Goal: Task Accomplishment & Management: Complete application form

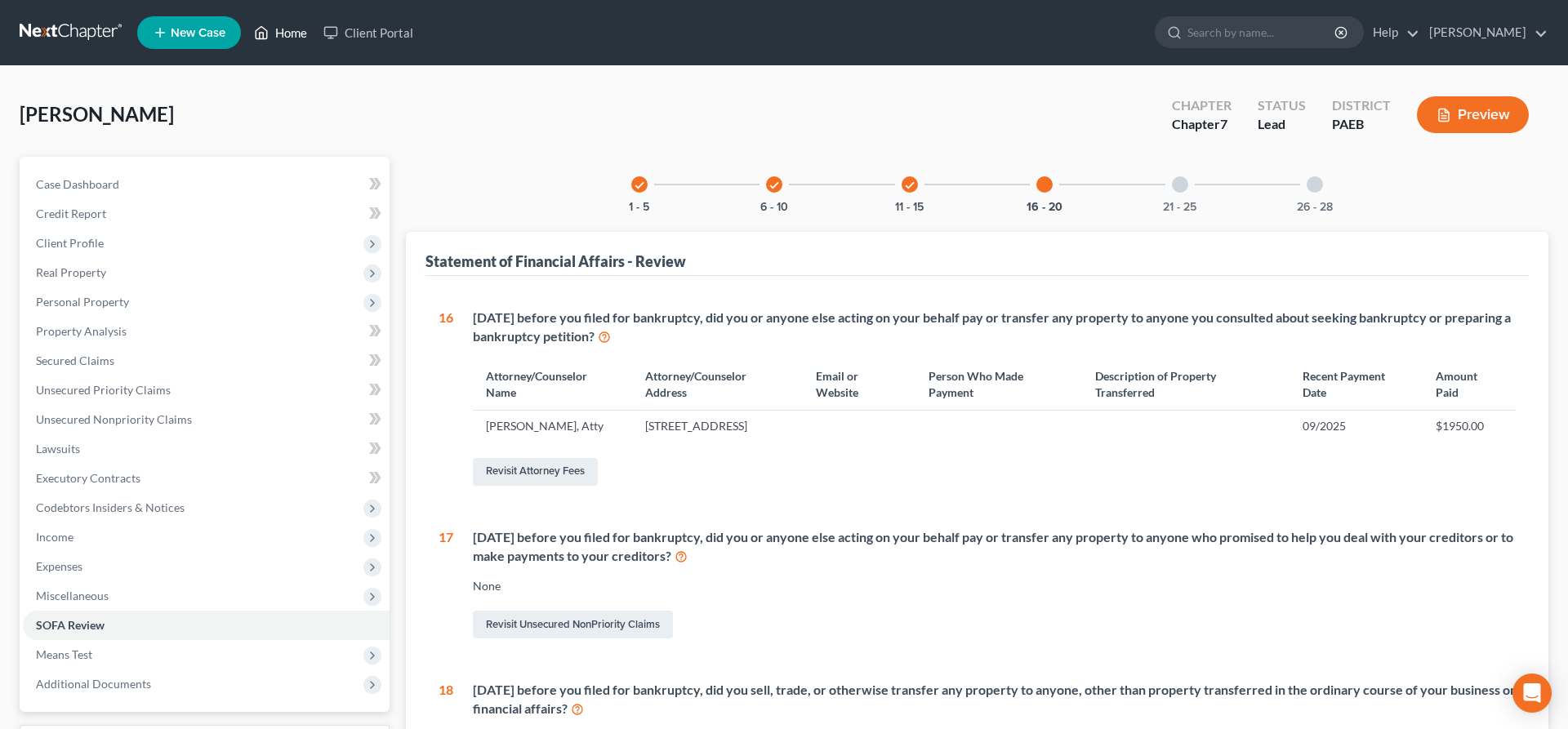
click at [296, 25] on link "Home" at bounding box center [281, 32] width 70 height 29
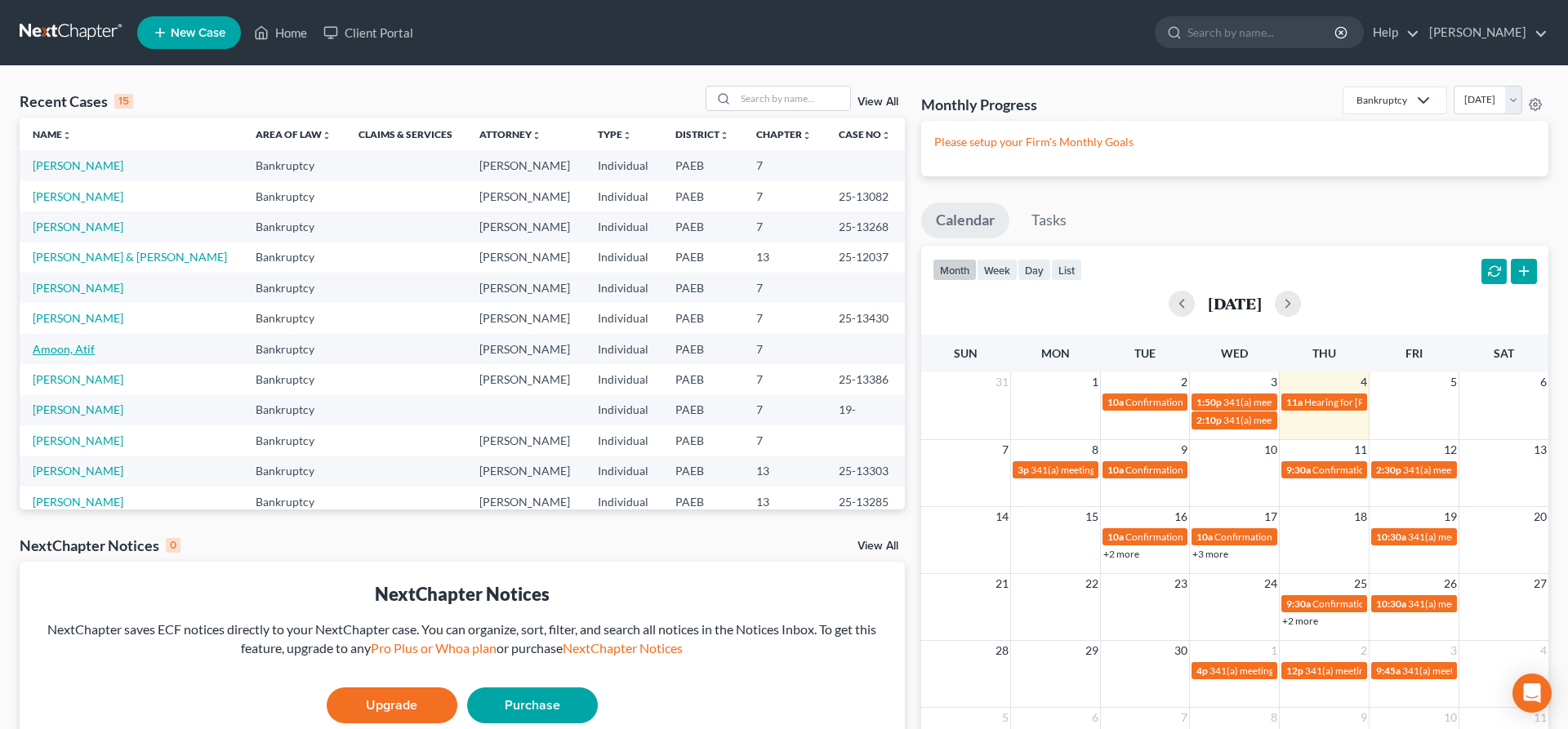
click at [76, 345] on link "Amoon, Atif" at bounding box center [63, 349] width 62 height 14
select select "9"
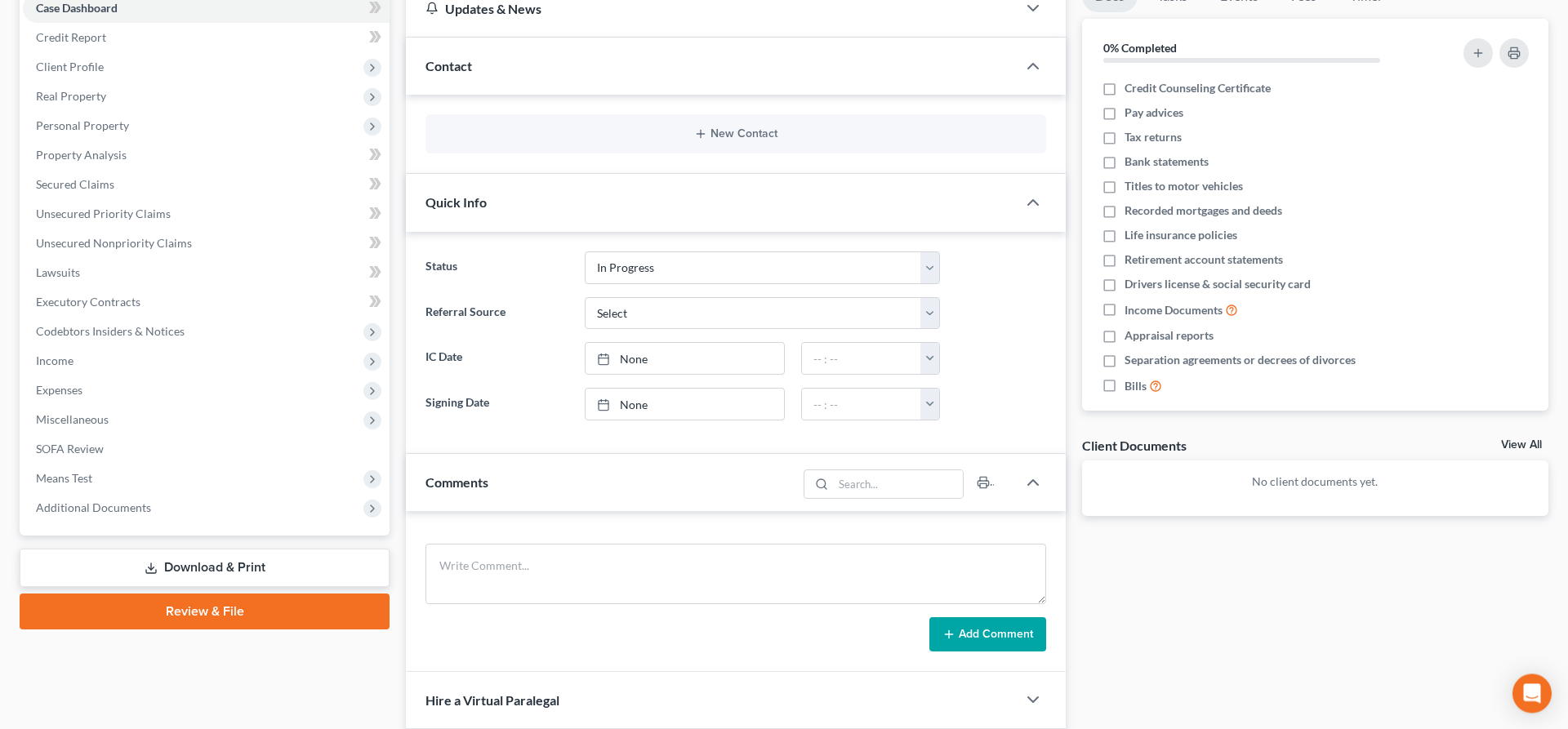
scroll to position [83, 0]
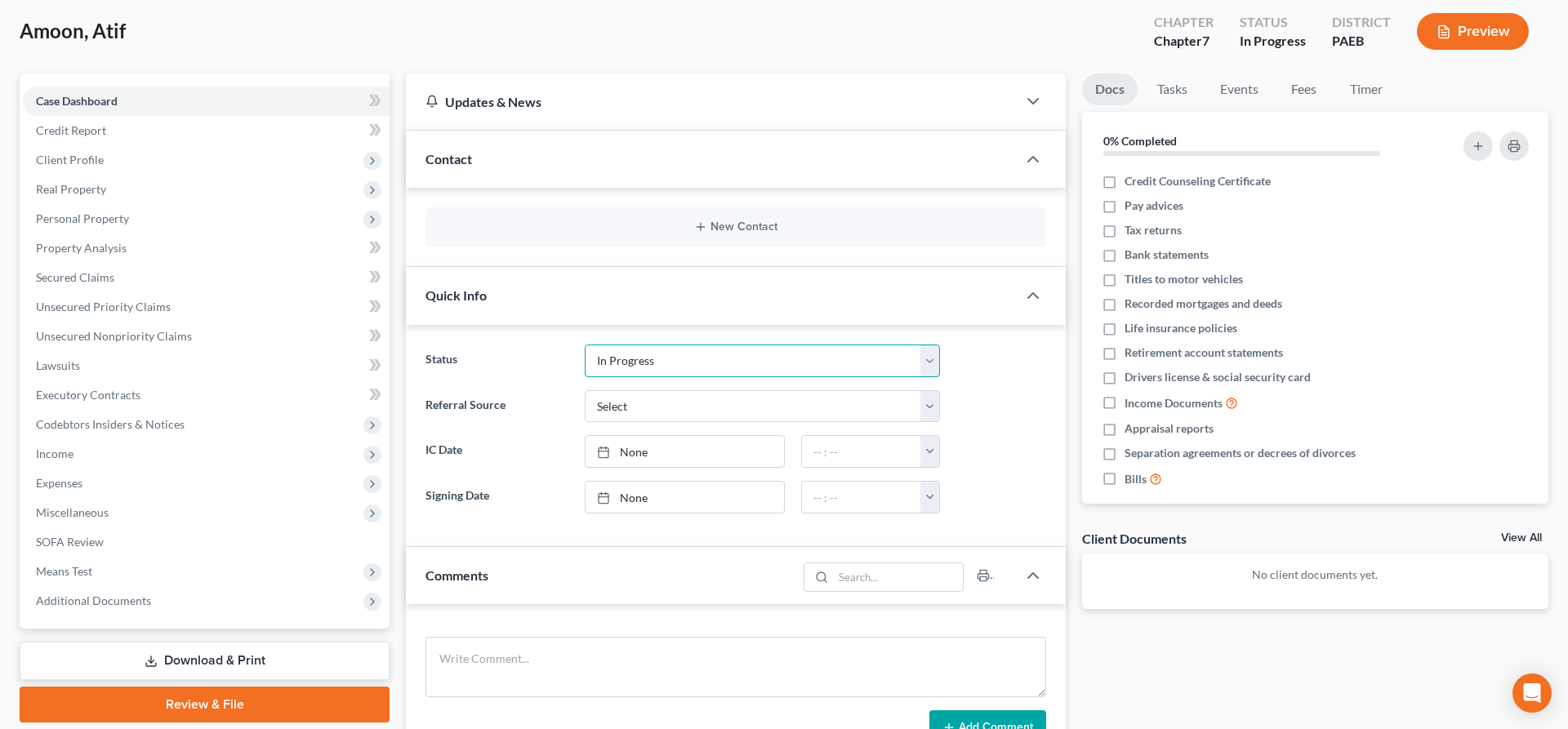
click at [585, 345] on select "Discharged Discharged & Reported Discharge Litigation Dismissal Notice Dismisse…" at bounding box center [762, 360] width 355 height 32
click at [896, 366] on select "Discharged Discharged & Reported Discharge Litigation Dismissal Notice Dismisse…" at bounding box center [762, 360] width 355 height 32
click at [585, 390] on select "Select Word Of Mouth Previous Clients Direct Mail Website Google Search Modern …" at bounding box center [762, 406] width 355 height 32
click at [865, 414] on select "Select Word Of Mouth Previous Clients Direct Mail Website Google Search Modern …" at bounding box center [762, 406] width 355 height 32
click at [585, 390] on select "Select Word Of Mouth Previous Clients Direct Mail Website Google Search Modern …" at bounding box center [762, 406] width 355 height 32
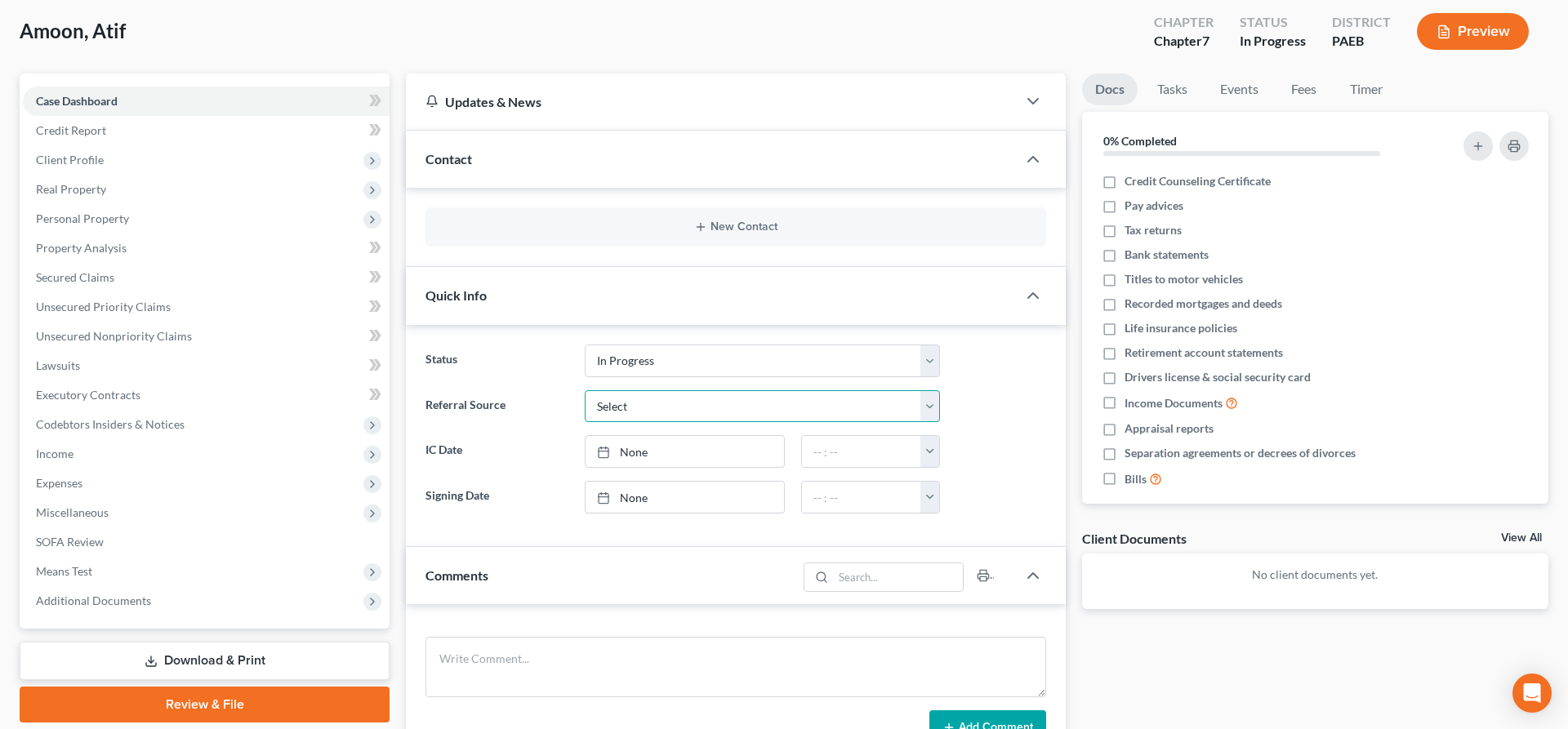
click at [866, 411] on select "Select Word Of Mouth Previous Clients Direct Mail Website Google Search Modern …" at bounding box center [762, 406] width 355 height 32
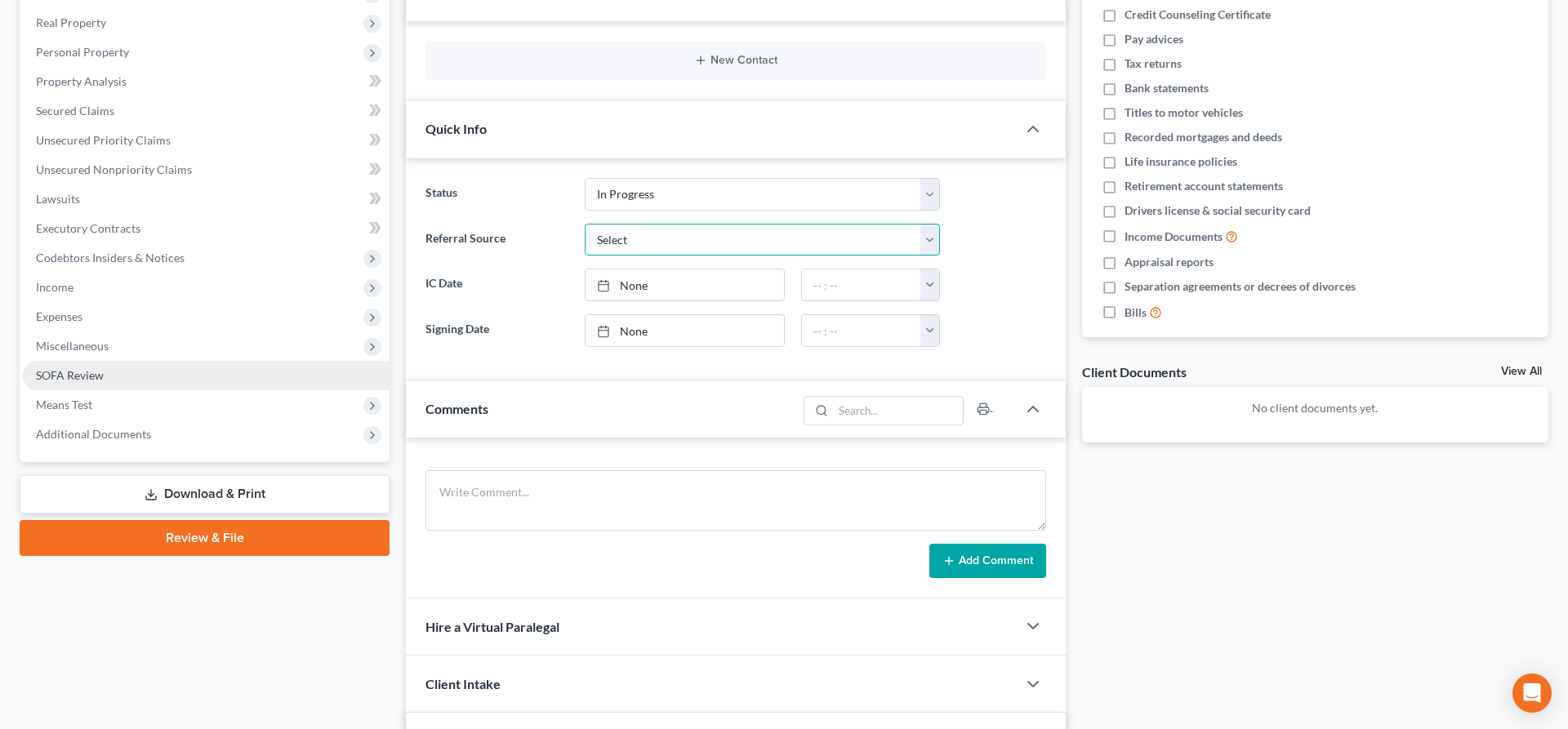
scroll to position [333, 0]
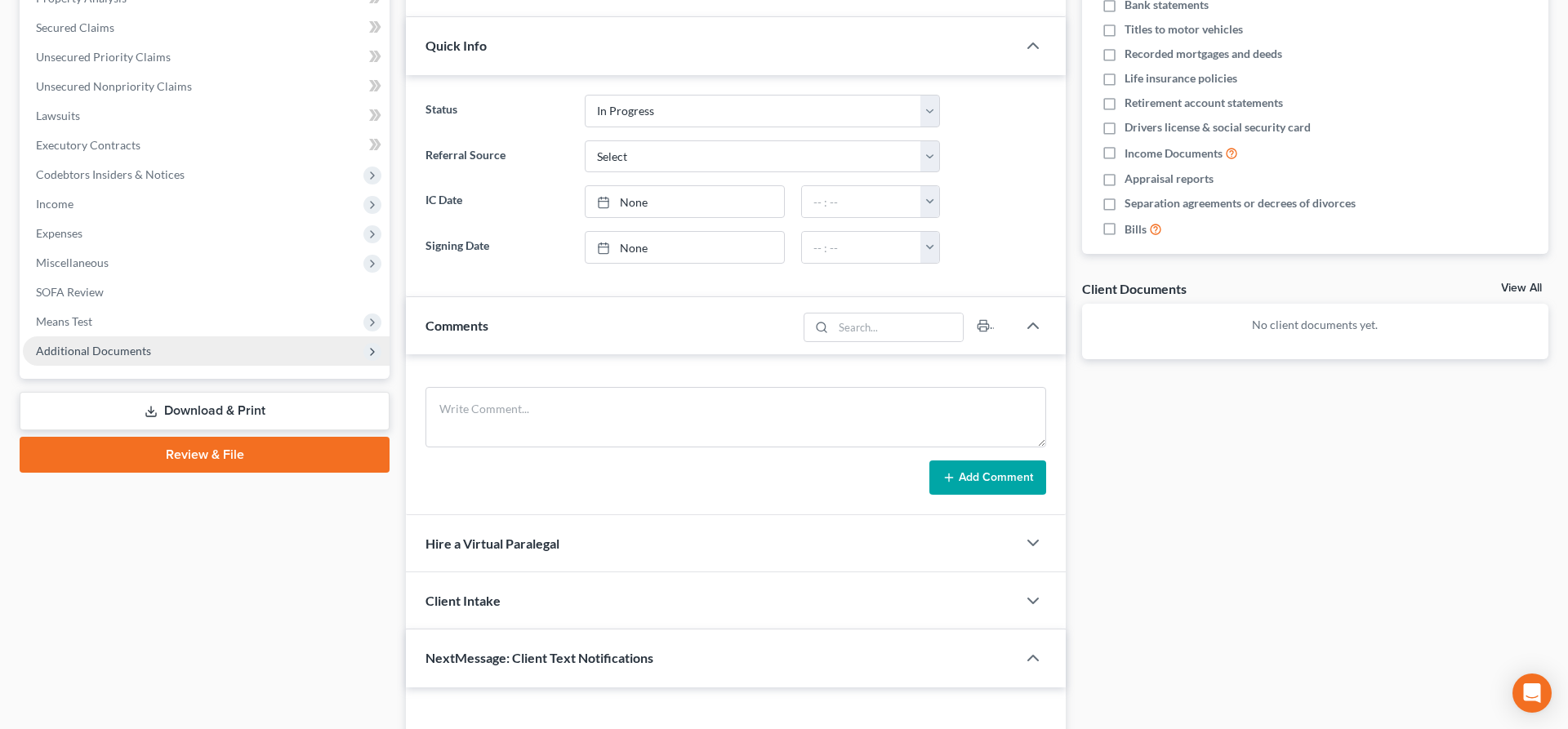
click at [125, 345] on span "Additional Documents" at bounding box center [93, 350] width 115 height 14
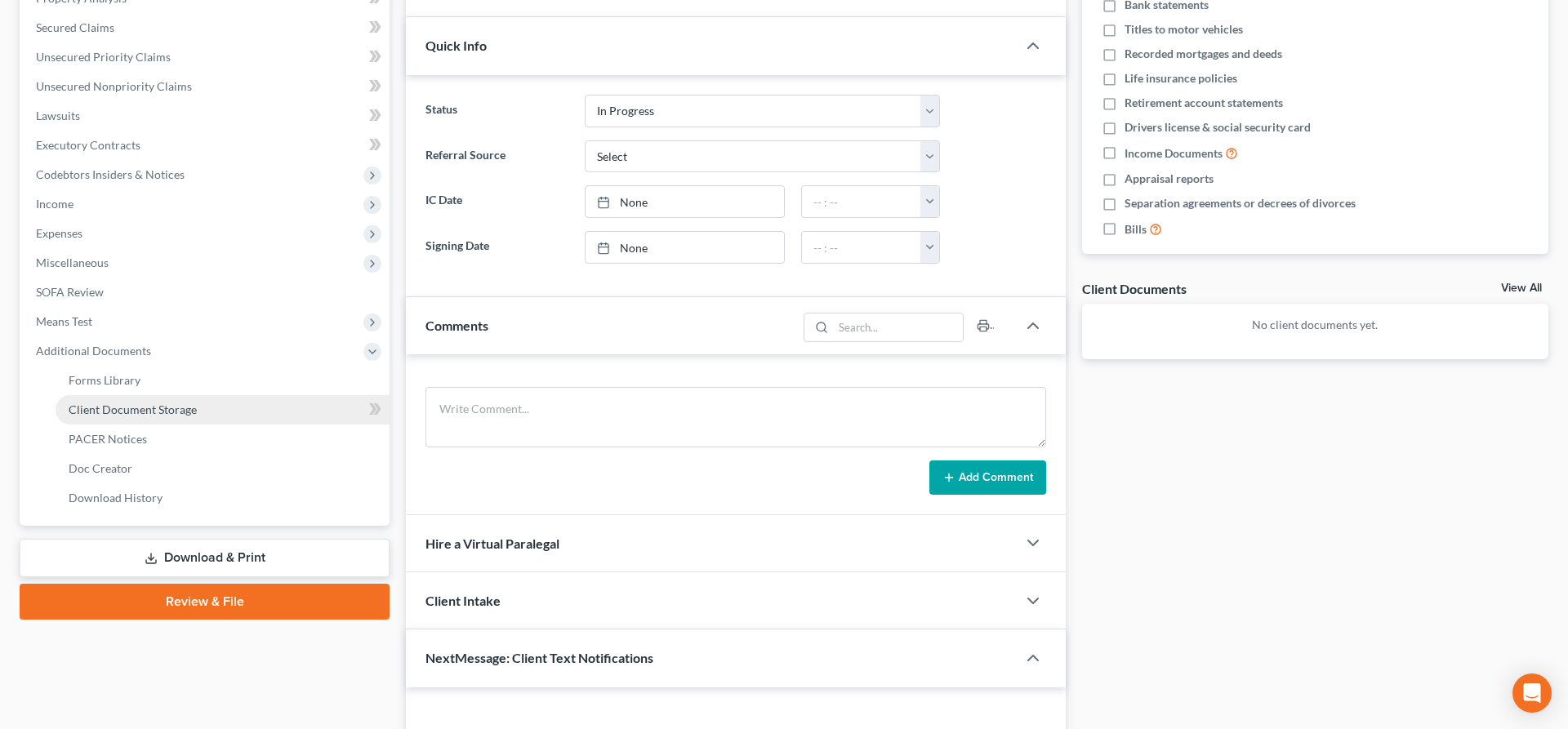
click at [110, 404] on span "Client Document Storage" at bounding box center [133, 409] width 128 height 14
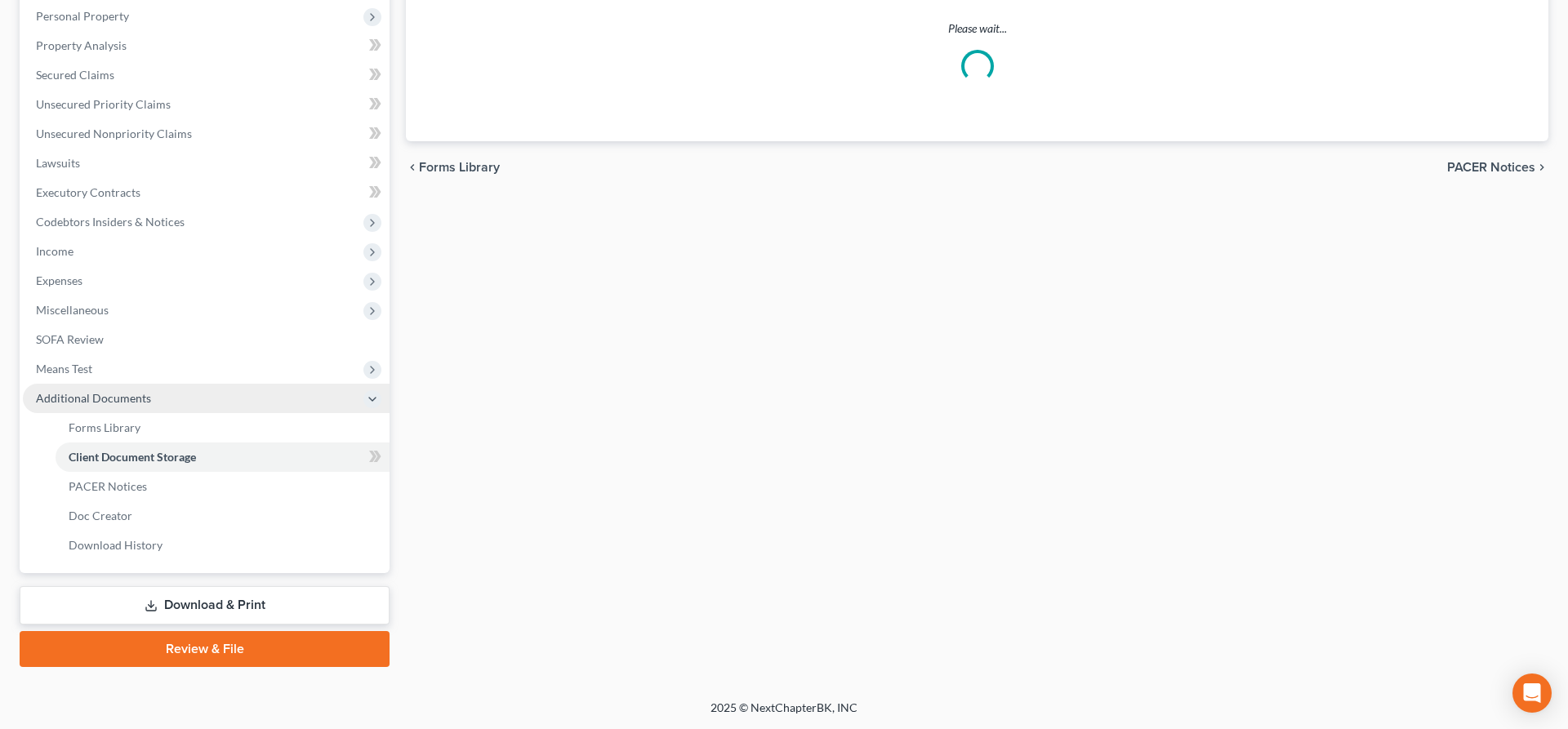
scroll to position [284, 0]
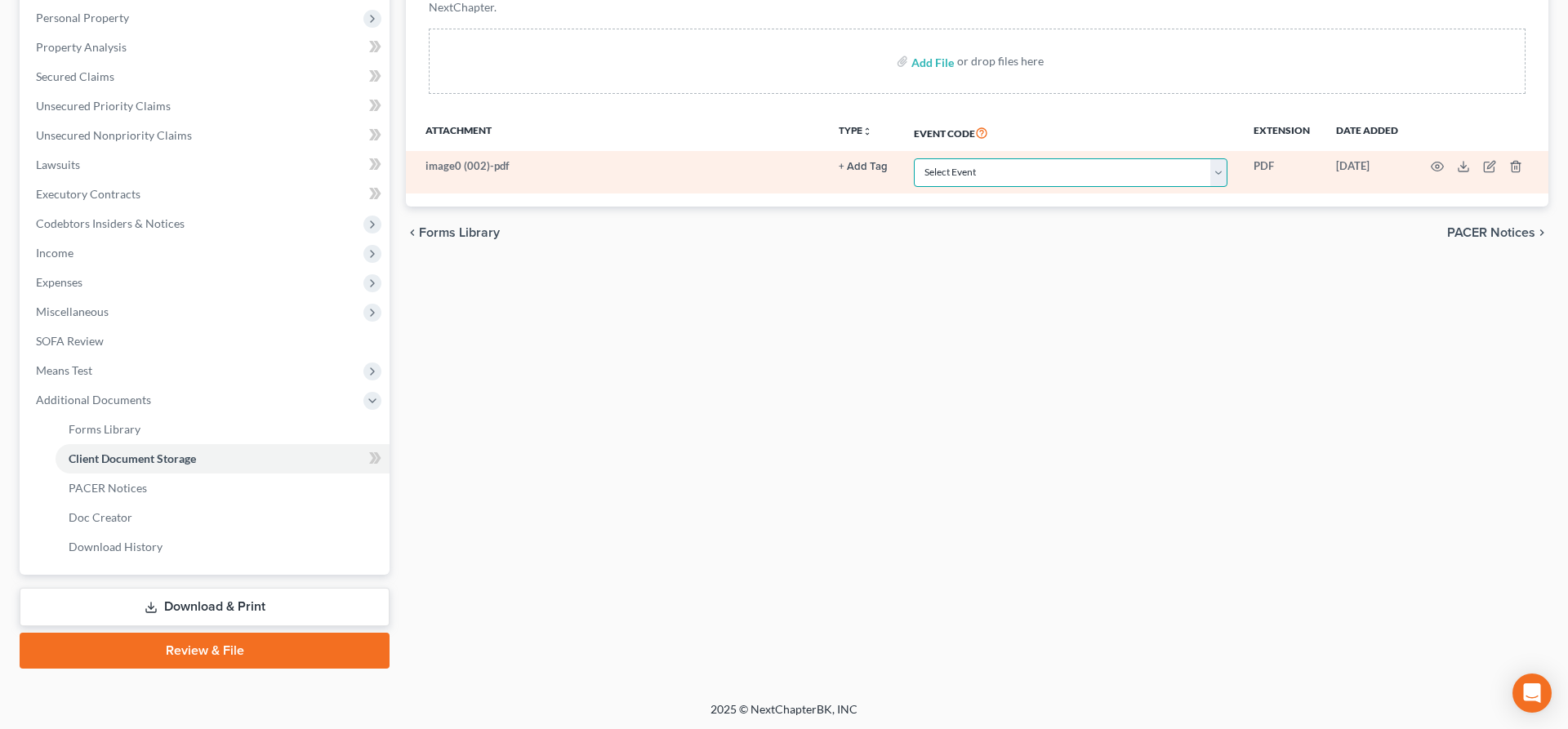
click at [1051, 164] on select "Select Event Amended Matrix List of Creditors (Fee) Application to Have the Cha…" at bounding box center [1071, 173] width 314 height 28
select select "2"
click option "Certificate of Credit Counseling" at bounding box center [0, 0] width 0 height 0
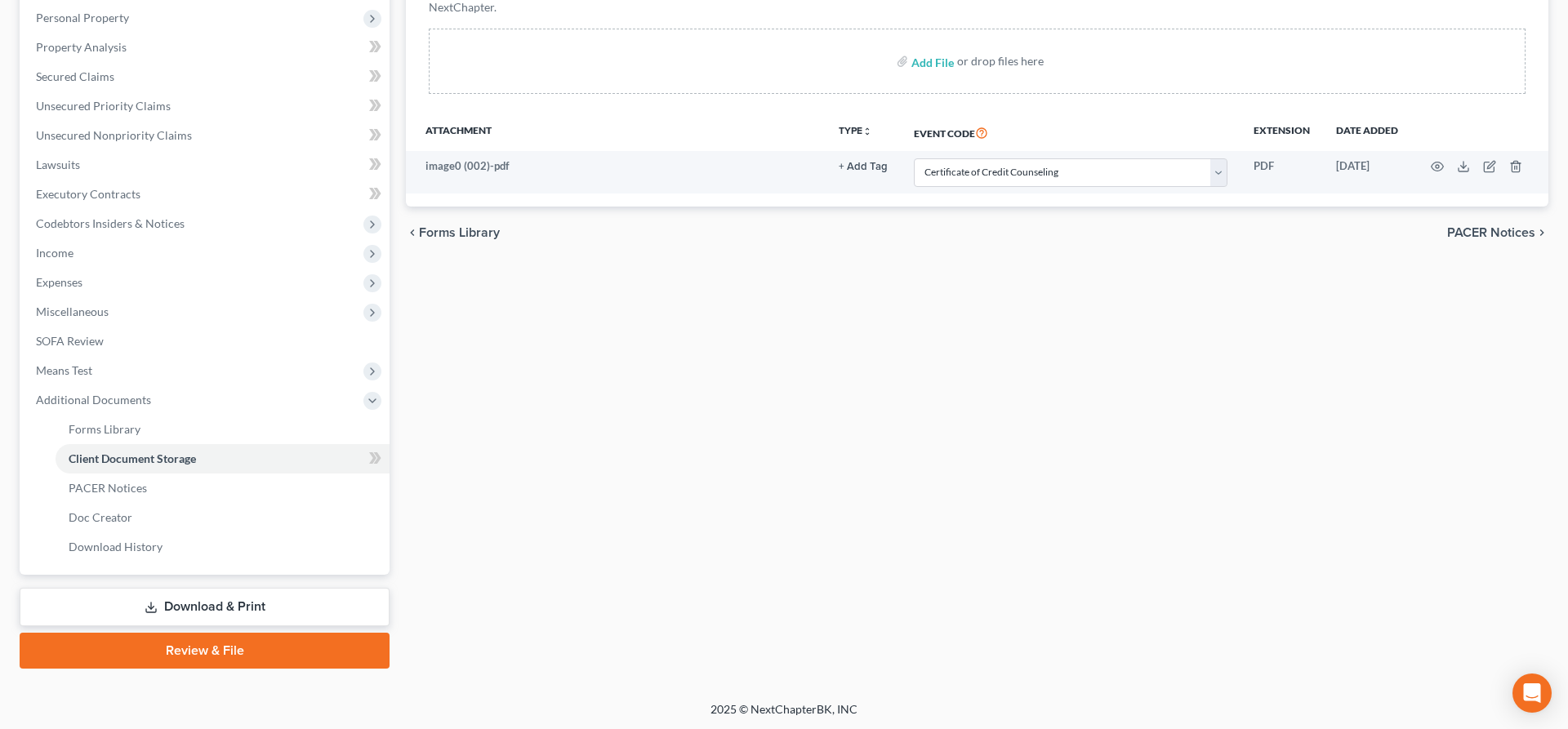
click at [222, 647] on link "Review & File" at bounding box center [205, 650] width 370 height 36
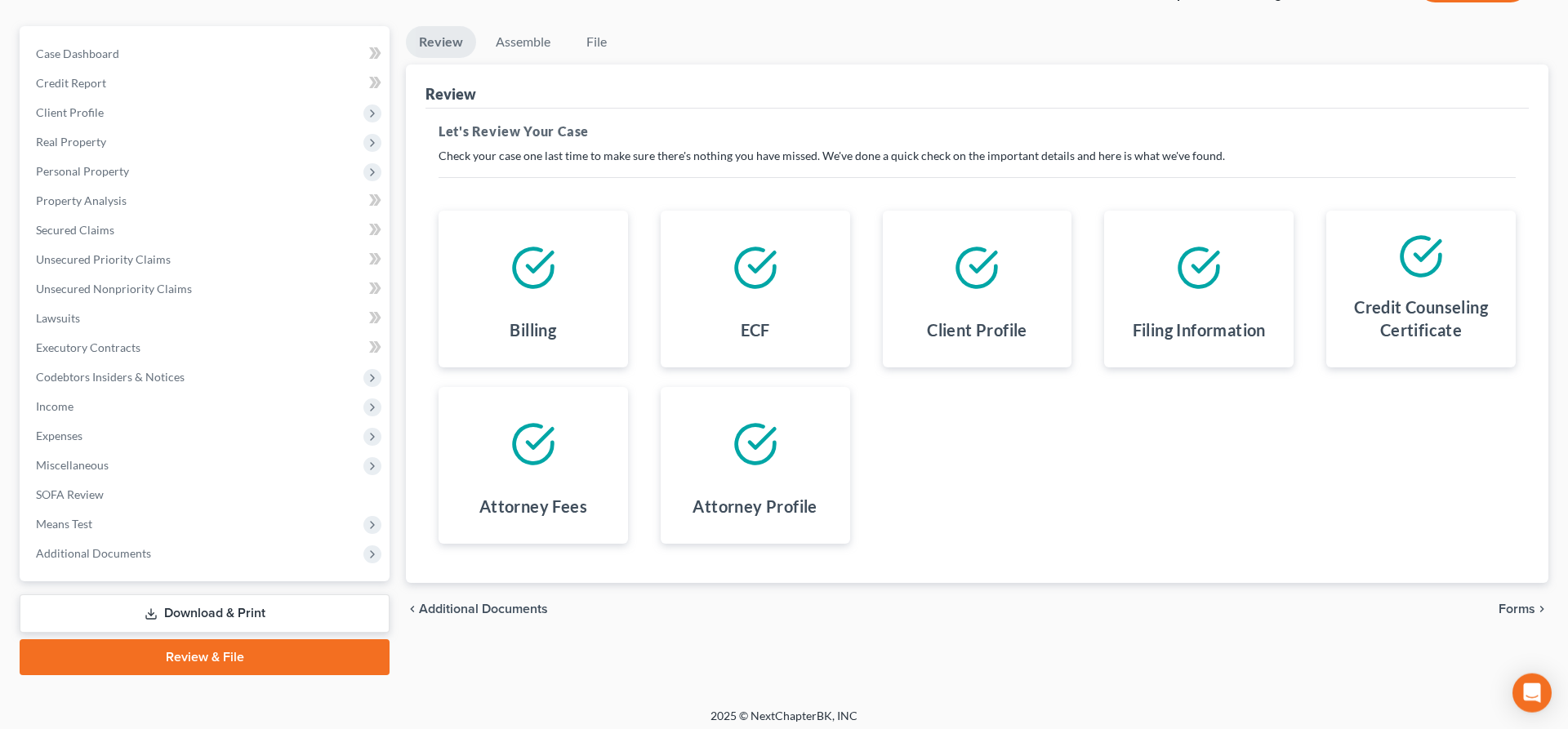
scroll to position [137, 0]
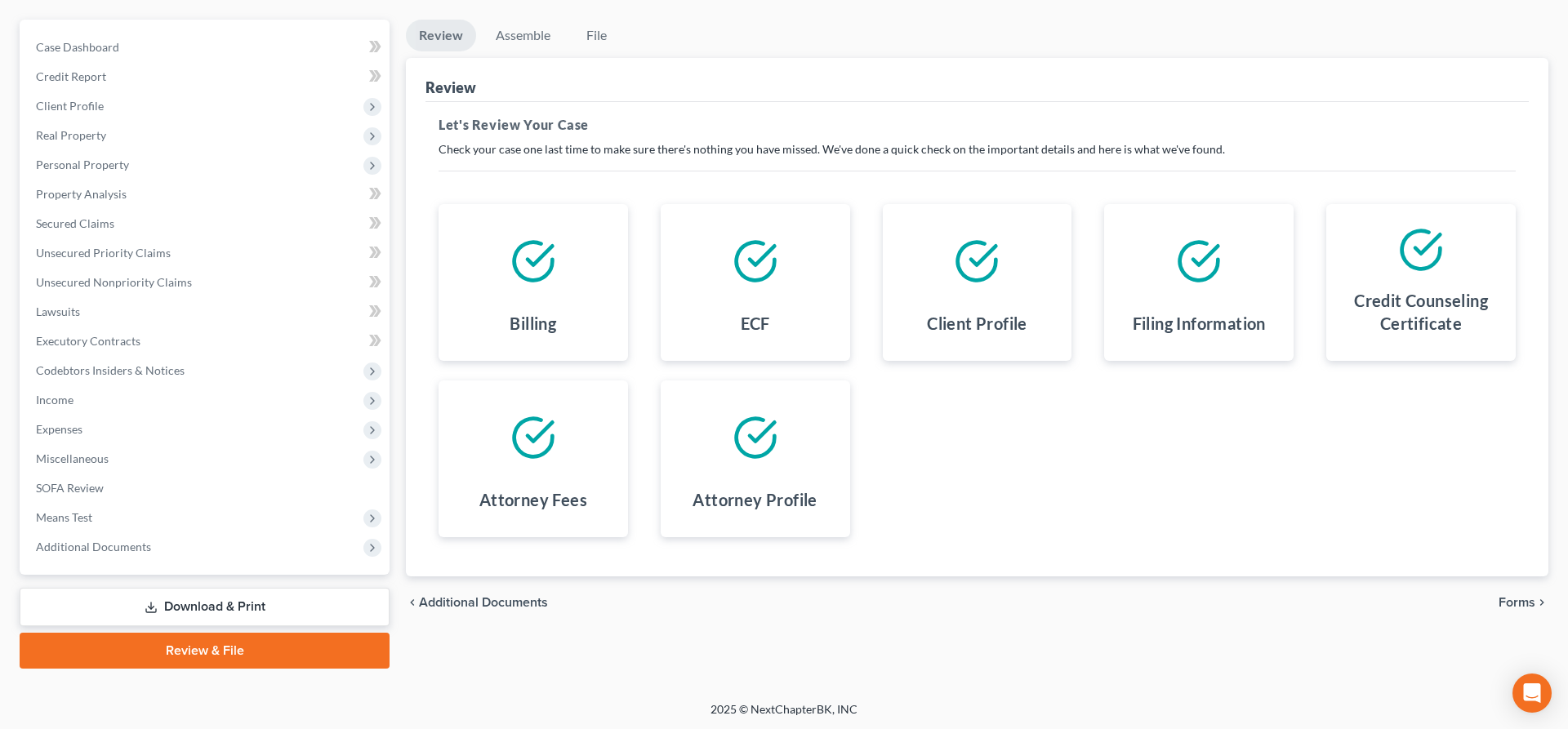
click at [1522, 599] on span "Forms" at bounding box center [1517, 603] width 37 height 13
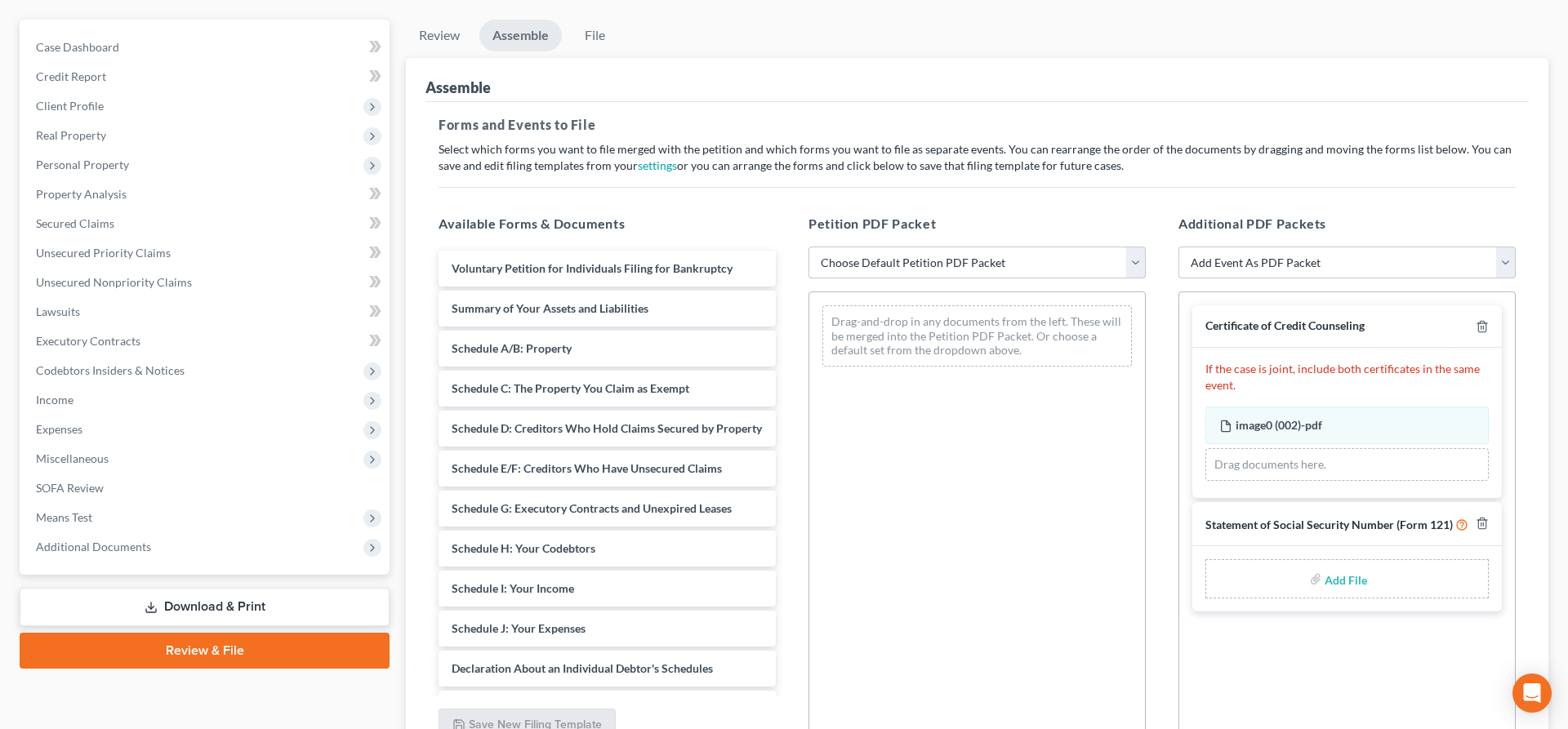
click at [809, 247] on select "Choose Default Petition PDF Packet Emergency Filing (Voluntary Petition and Cre…" at bounding box center [978, 262] width 337 height 32
select select "2"
click option "lsr" at bounding box center [0, 0] width 0 height 0
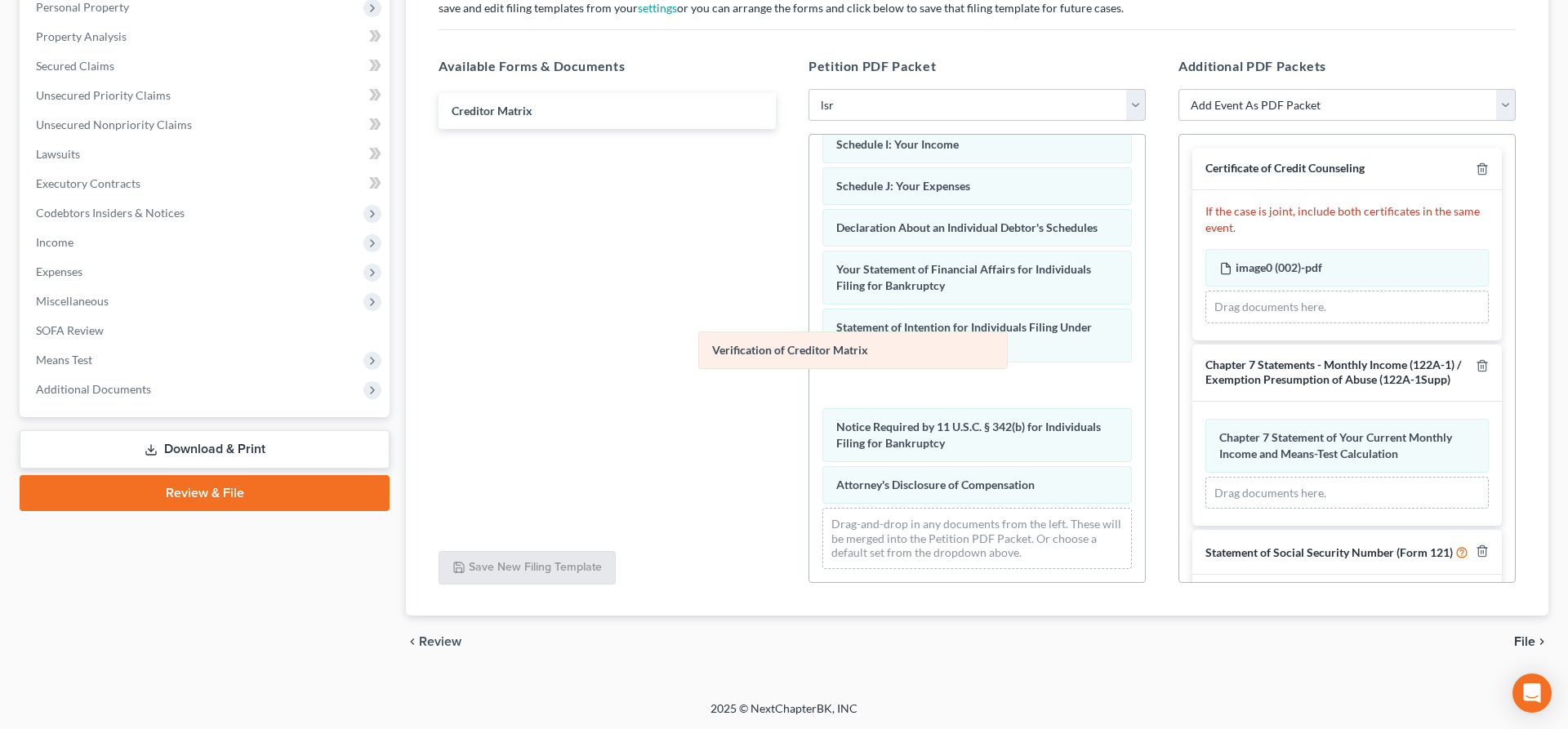
scroll to position [330, 0]
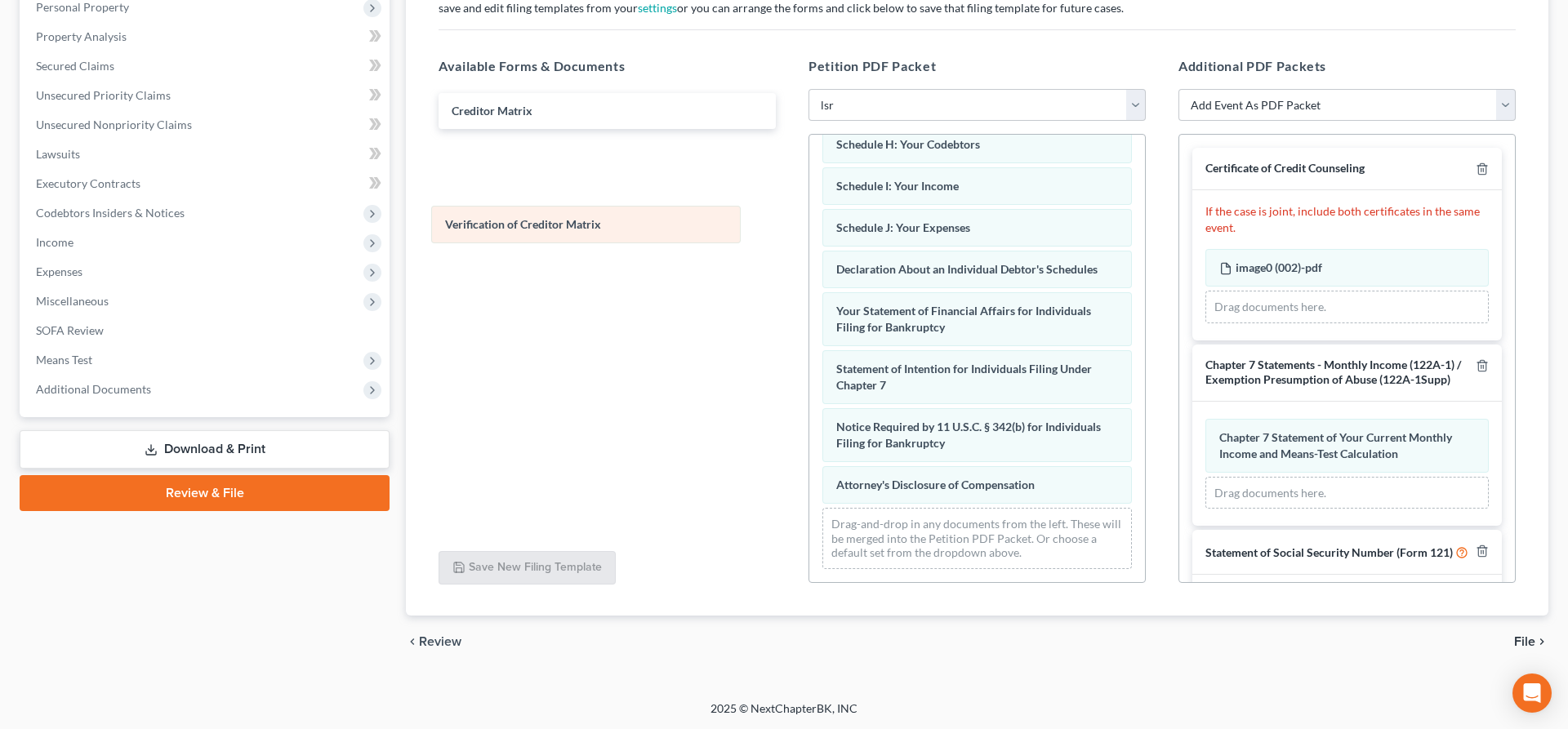
drag, startPoint x: 916, startPoint y: 382, endPoint x: 520, endPoint y: 218, distance: 428.6
click at [810, 218] on div "Verification of Creditor Matrix Voluntary Petition for Individuals Filing for B…" at bounding box center [978, 193] width 336 height 777
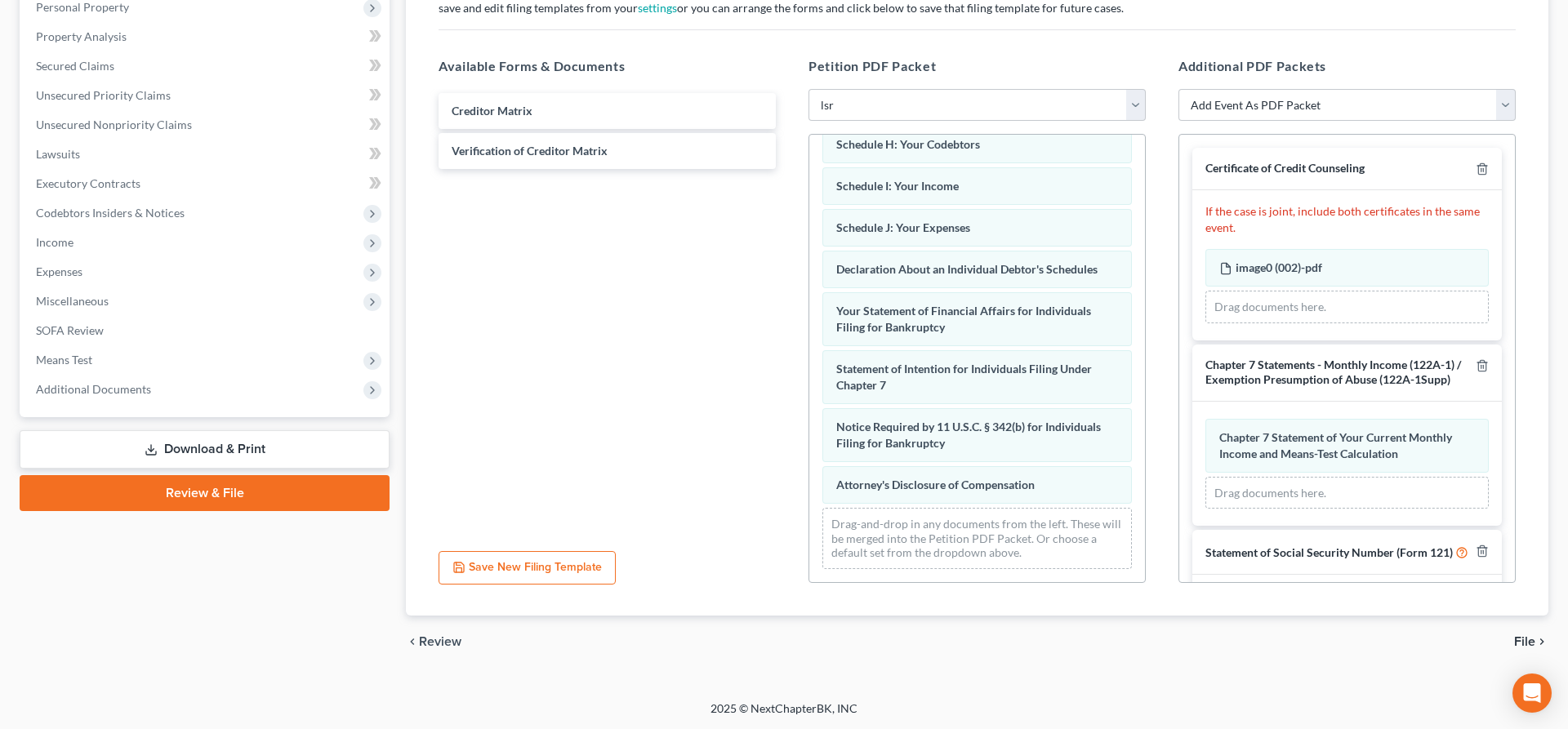
scroll to position [71, 0]
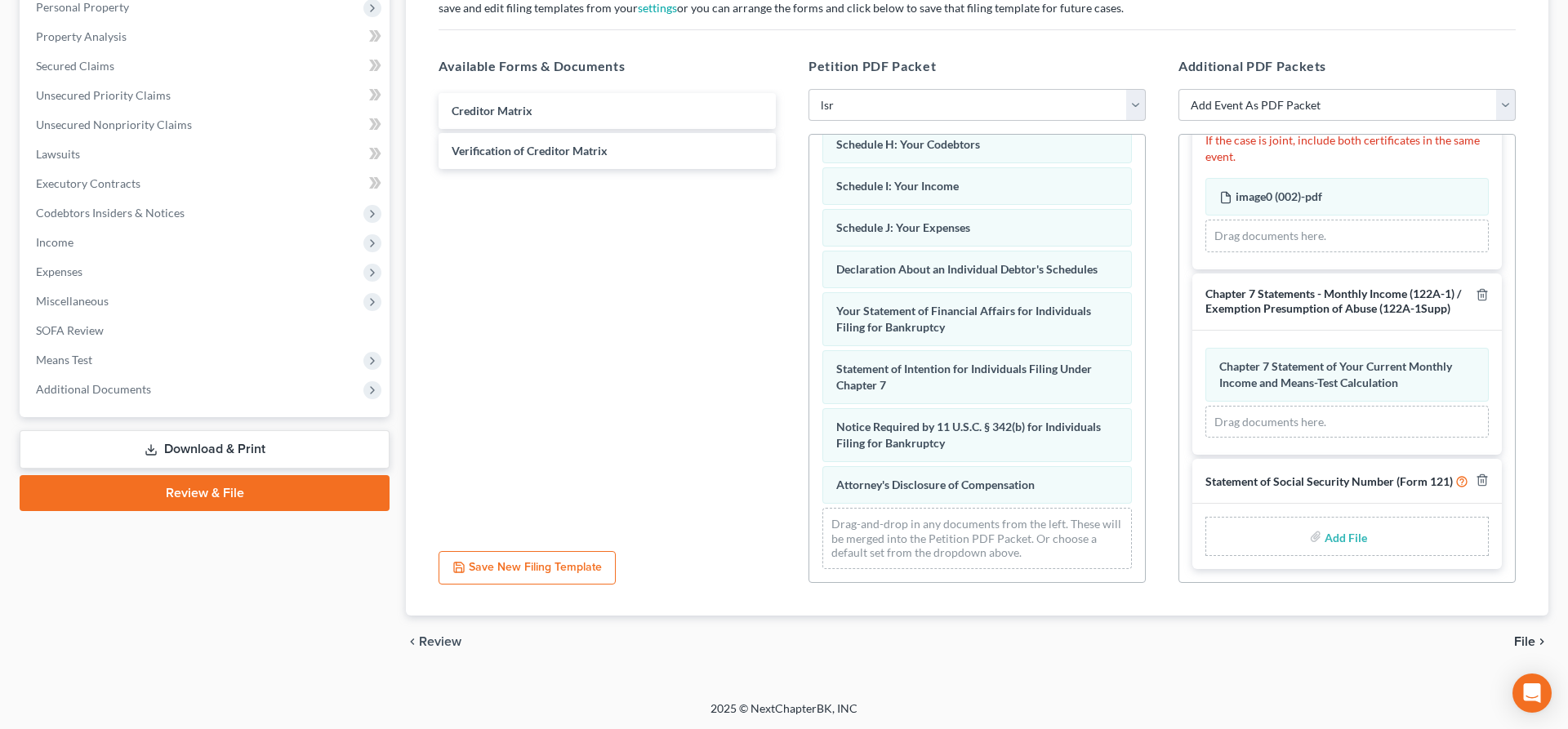
click at [1325, 531] on label "Add File" at bounding box center [1347, 538] width 46 height 29
click at [1340, 537] on input "file" at bounding box center [1344, 536] width 39 height 29
type input "C:\fakepath\ss.pdf"
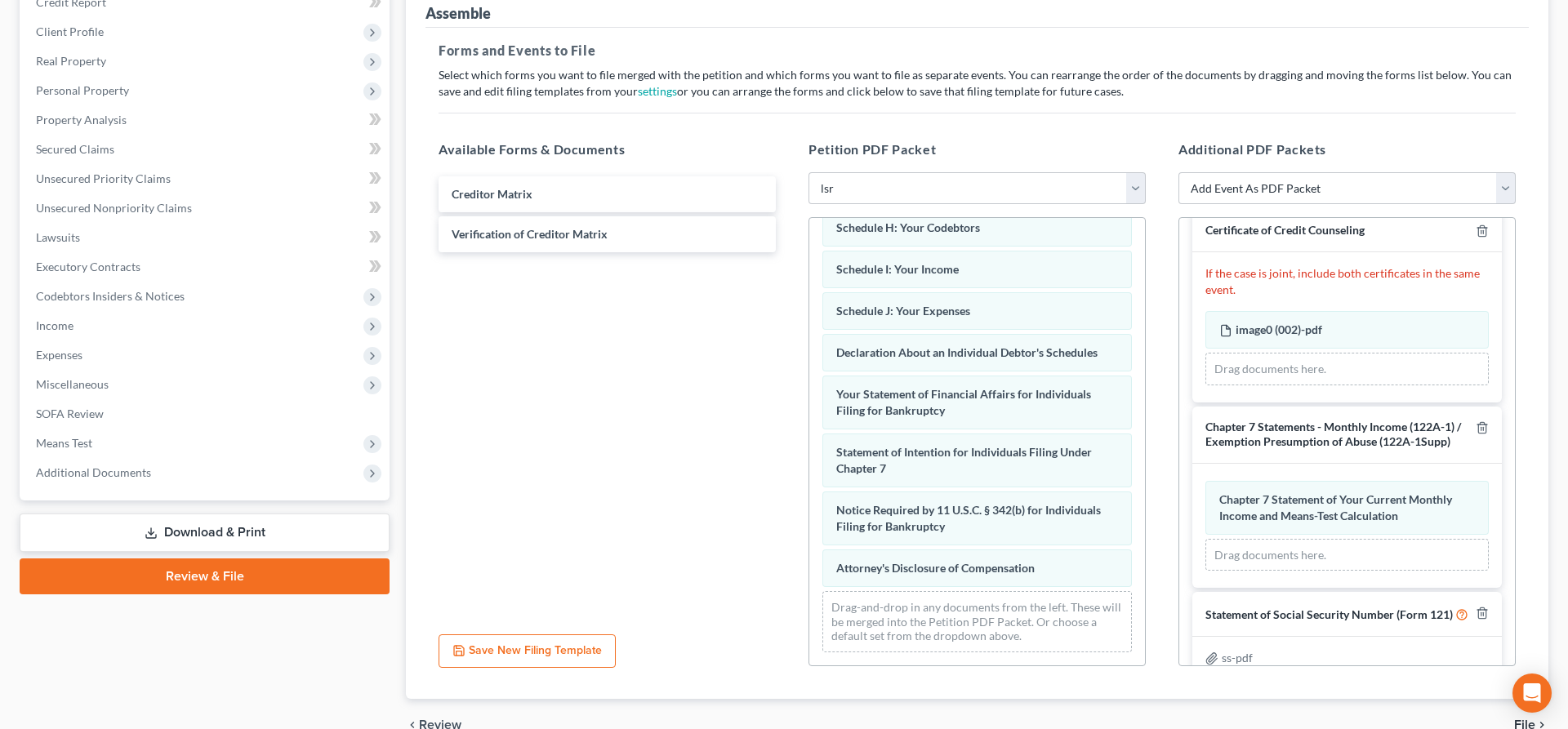
scroll to position [0, 0]
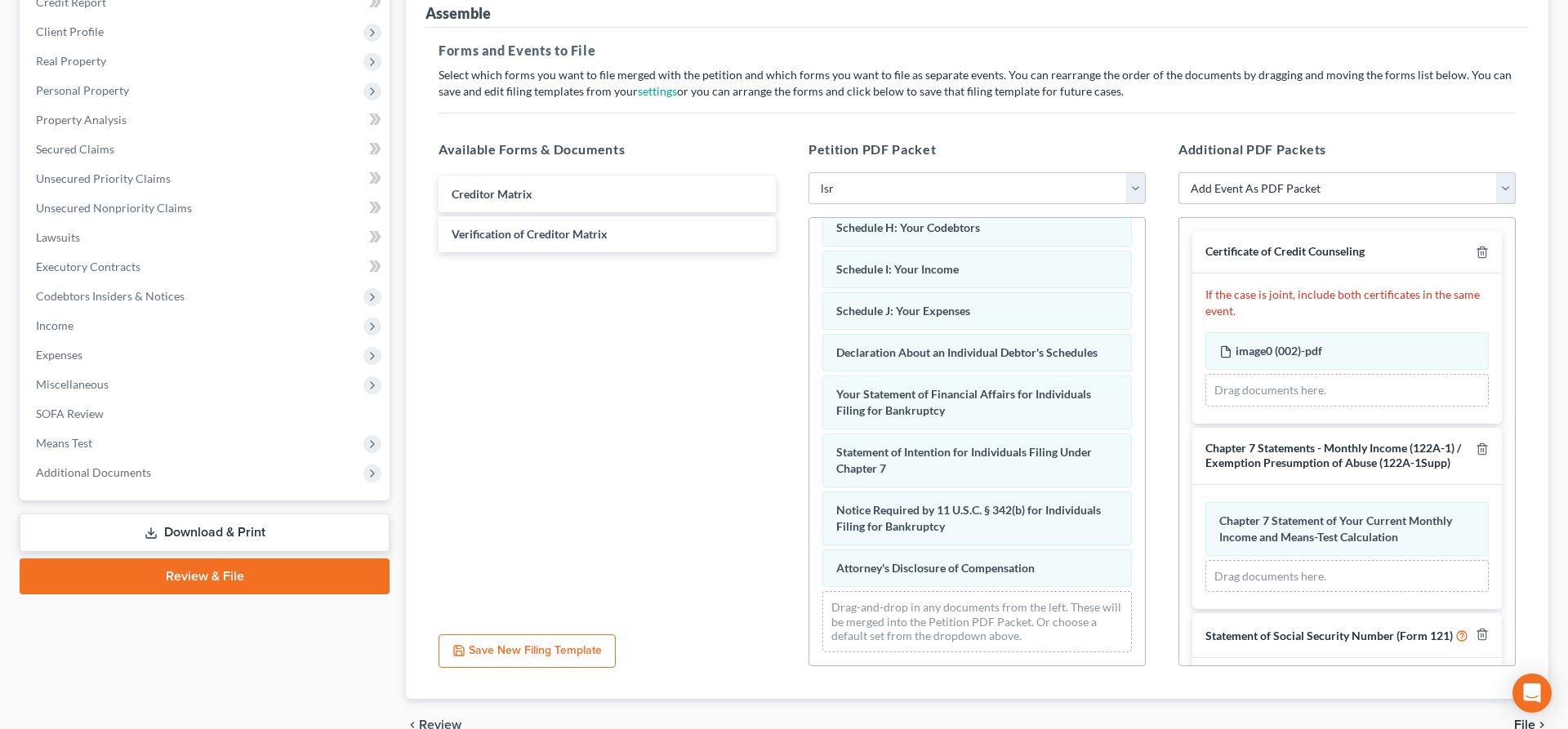
click at [1178, 173] on select "Add Event As PDF Packet Amended Matrix List of Creditors (Fee) Application to H…" at bounding box center [1347, 188] width 337 height 32
click at [678, 345] on div "Creditor Matrix Verification of Creditor Matrix" at bounding box center [607, 397] width 364 height 449
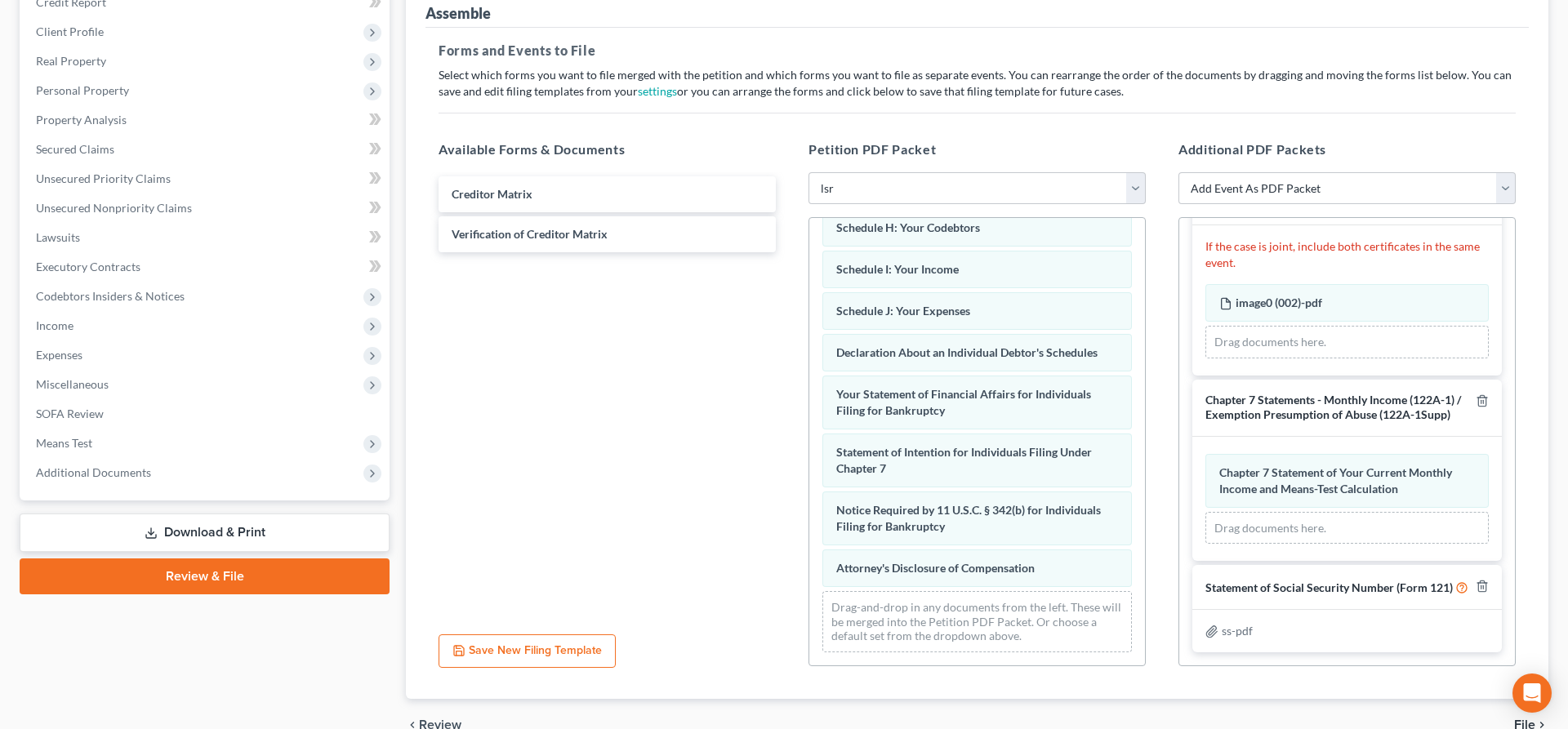
scroll to position [295, 0]
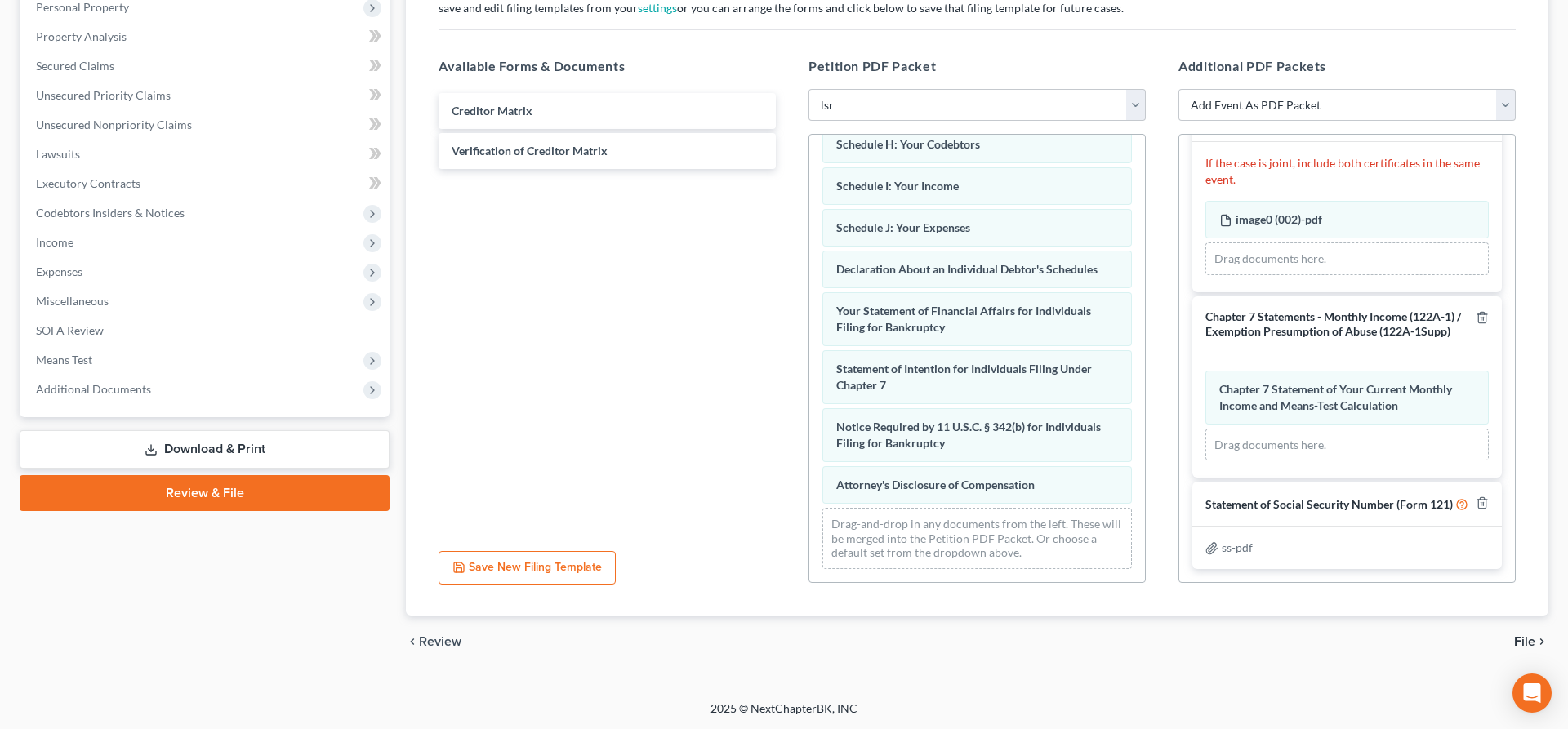
click at [1532, 629] on div "chevron_left Review File chevron_right" at bounding box center [978, 642] width 1143 height 52
click at [1531, 635] on span "File" at bounding box center [1525, 642] width 22 height 13
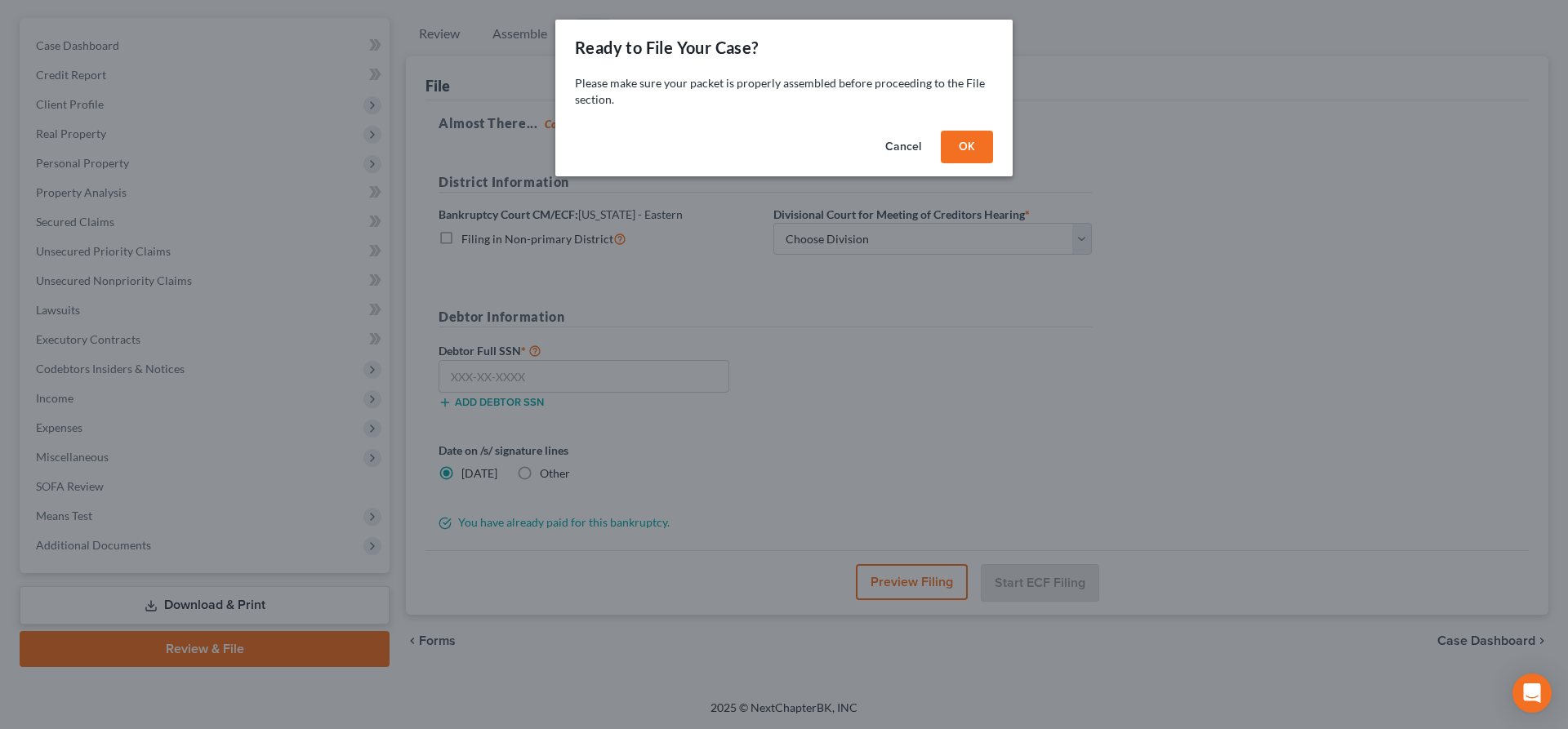
scroll to position [138, 0]
click at [961, 141] on button "OK" at bounding box center [967, 146] width 52 height 32
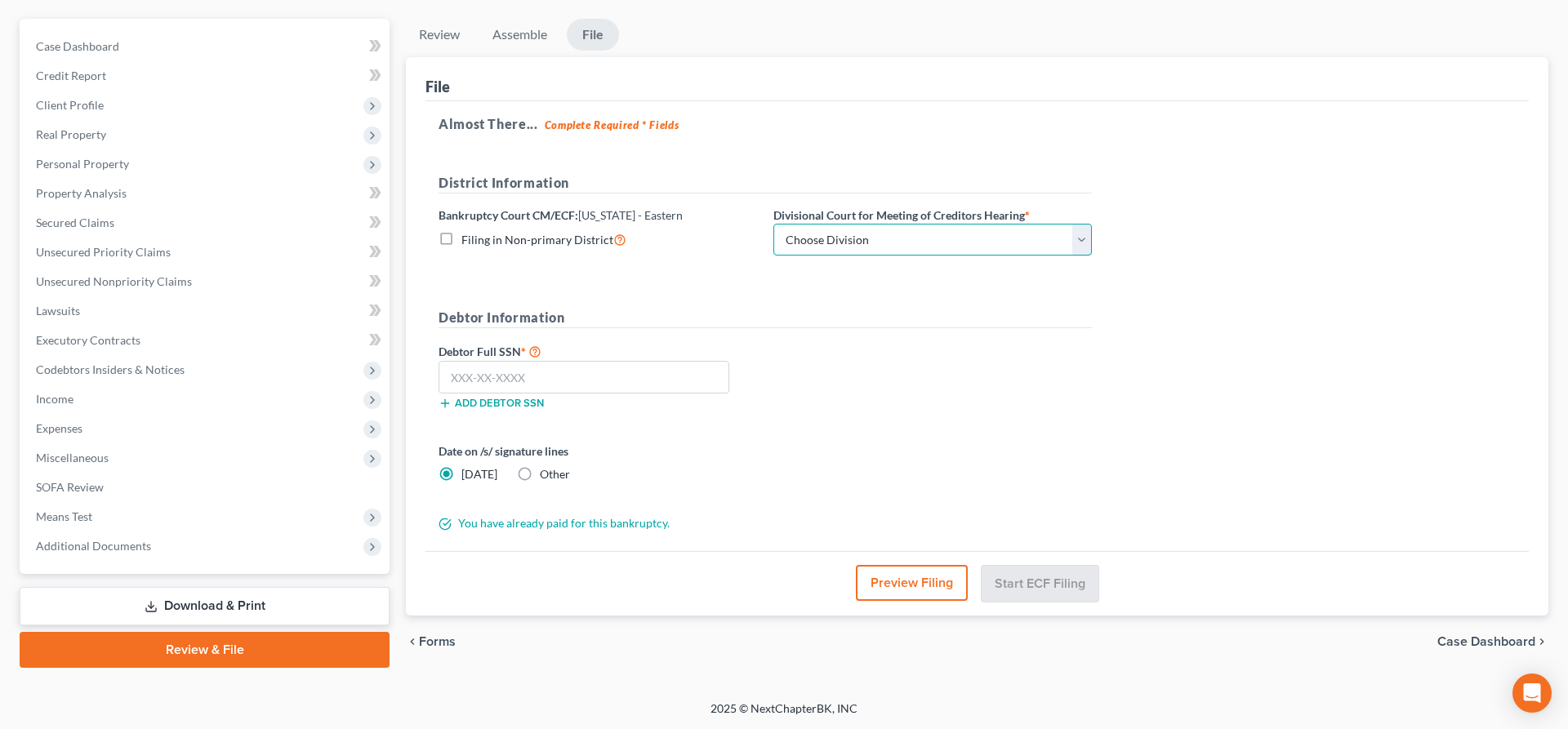
click at [773, 223] on select "Choose Division [GEOGRAPHIC_DATA] Reading" at bounding box center [933, 239] width 319 height 32
select select "0"
click option "[GEOGRAPHIC_DATA]" at bounding box center [0, 0] width 0 height 0
click at [550, 374] on input "text" at bounding box center [584, 377] width 291 height 32
click at [527, 380] on input "text" at bounding box center [584, 377] width 291 height 32
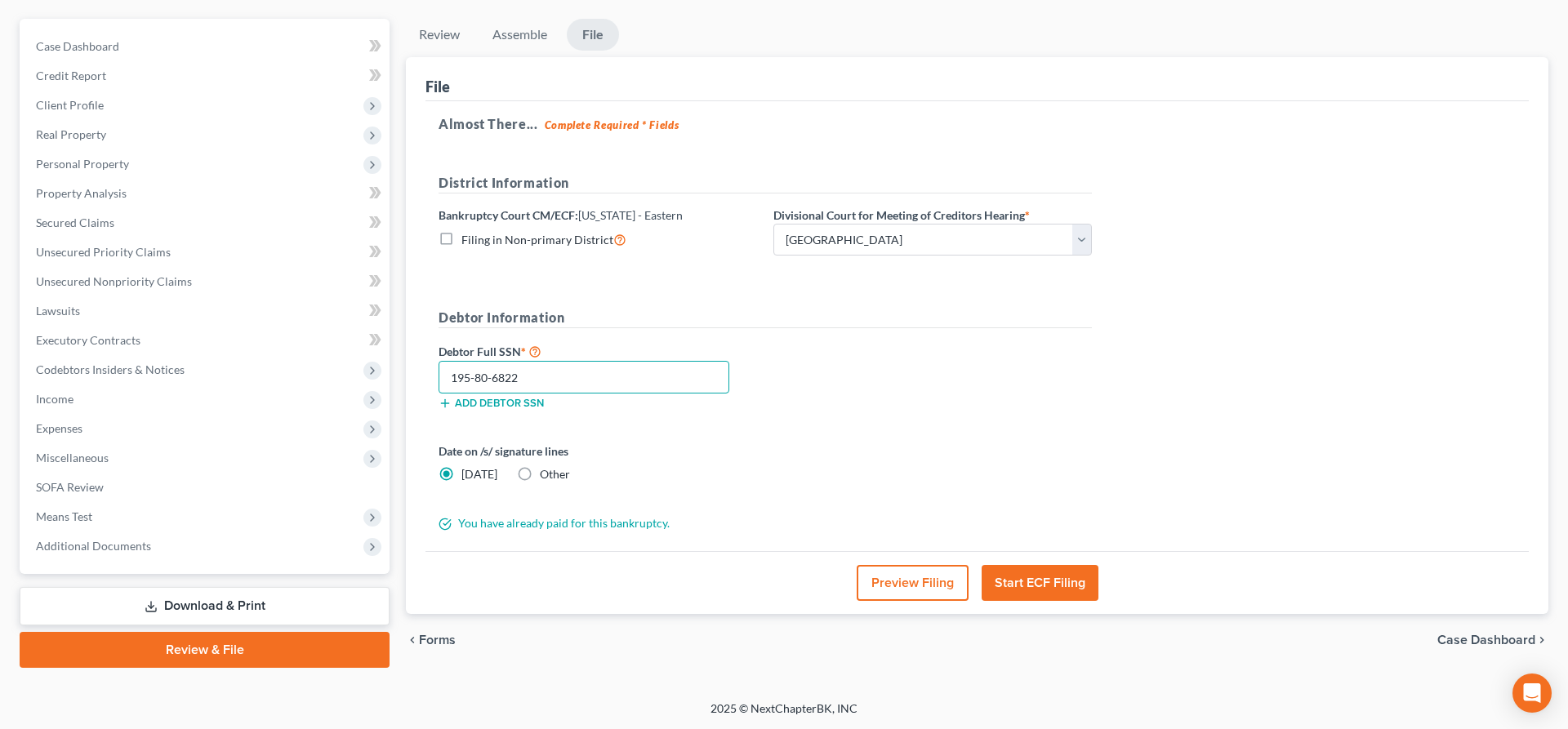
scroll to position [137, 0]
type input "195-80-6822"
click at [540, 470] on label "Other" at bounding box center [555, 476] width 30 height 17
click at [546, 470] on input "Other" at bounding box center [551, 472] width 11 height 11
radio input "true"
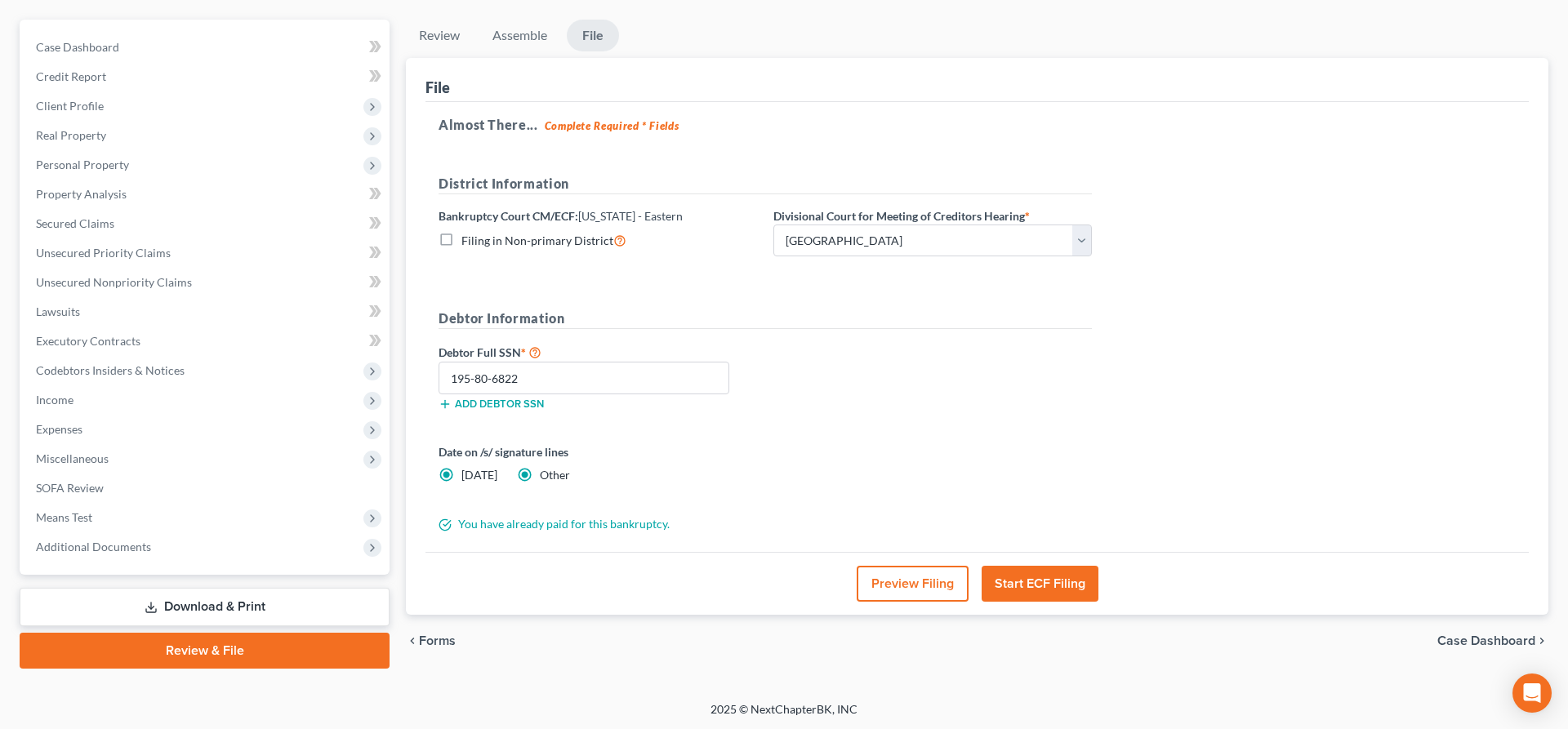
radio input "false"
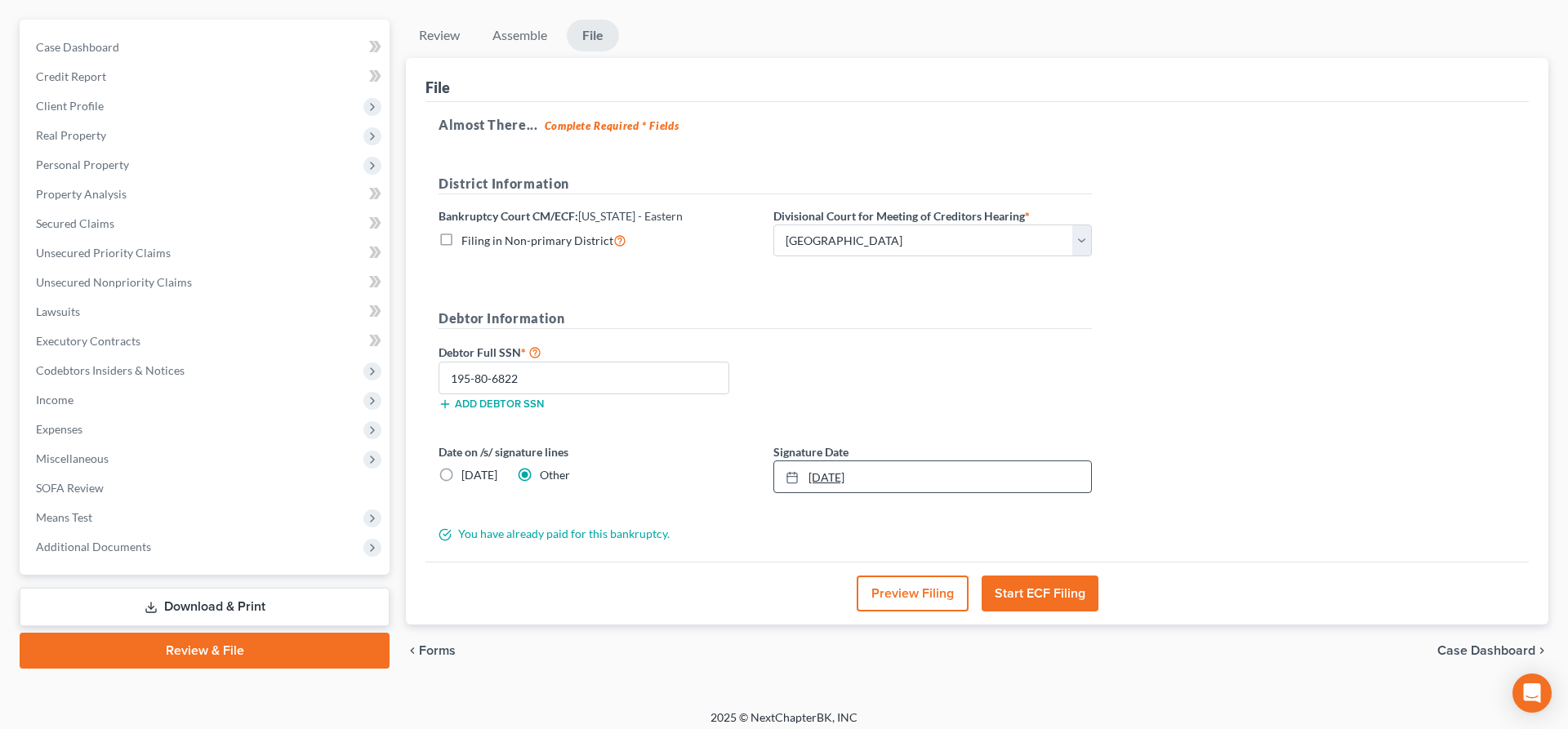
type input "[DATE]"
click at [826, 480] on link "[DATE]" at bounding box center [933, 477] width 317 height 31
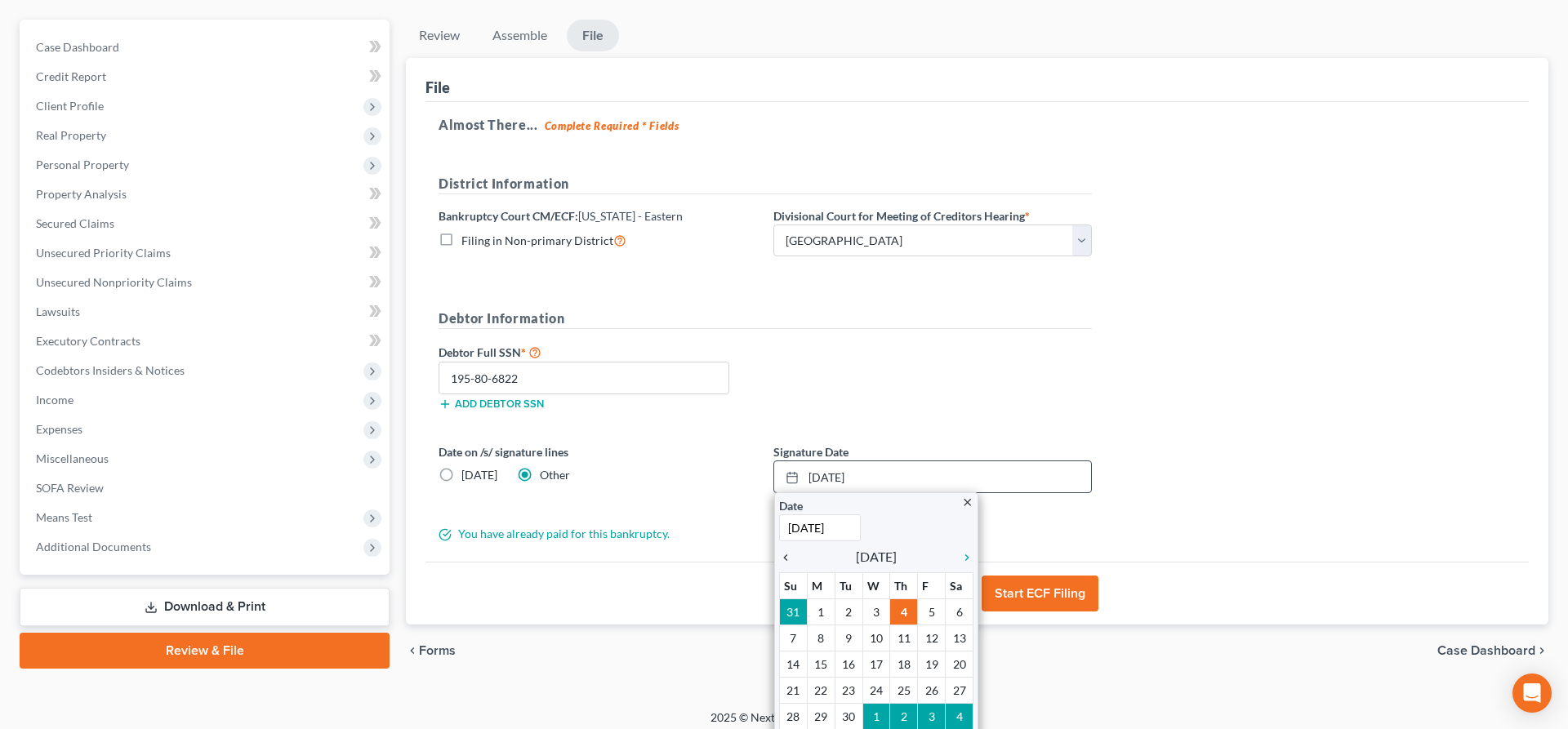
click at [786, 561] on icon "chevron_left" at bounding box center [790, 558] width 22 height 13
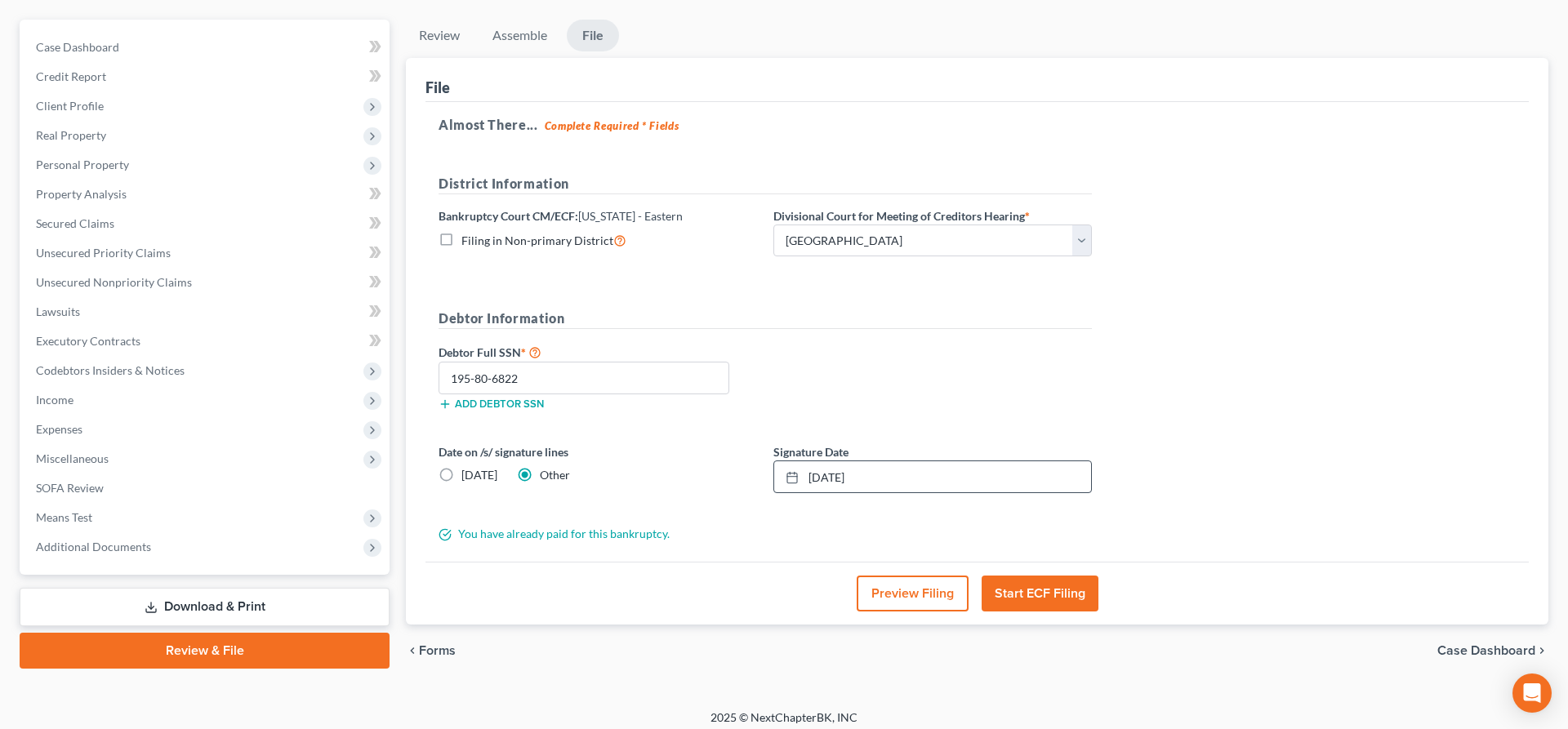
click at [1031, 585] on button "Start ECF Filing" at bounding box center [1040, 593] width 117 height 36
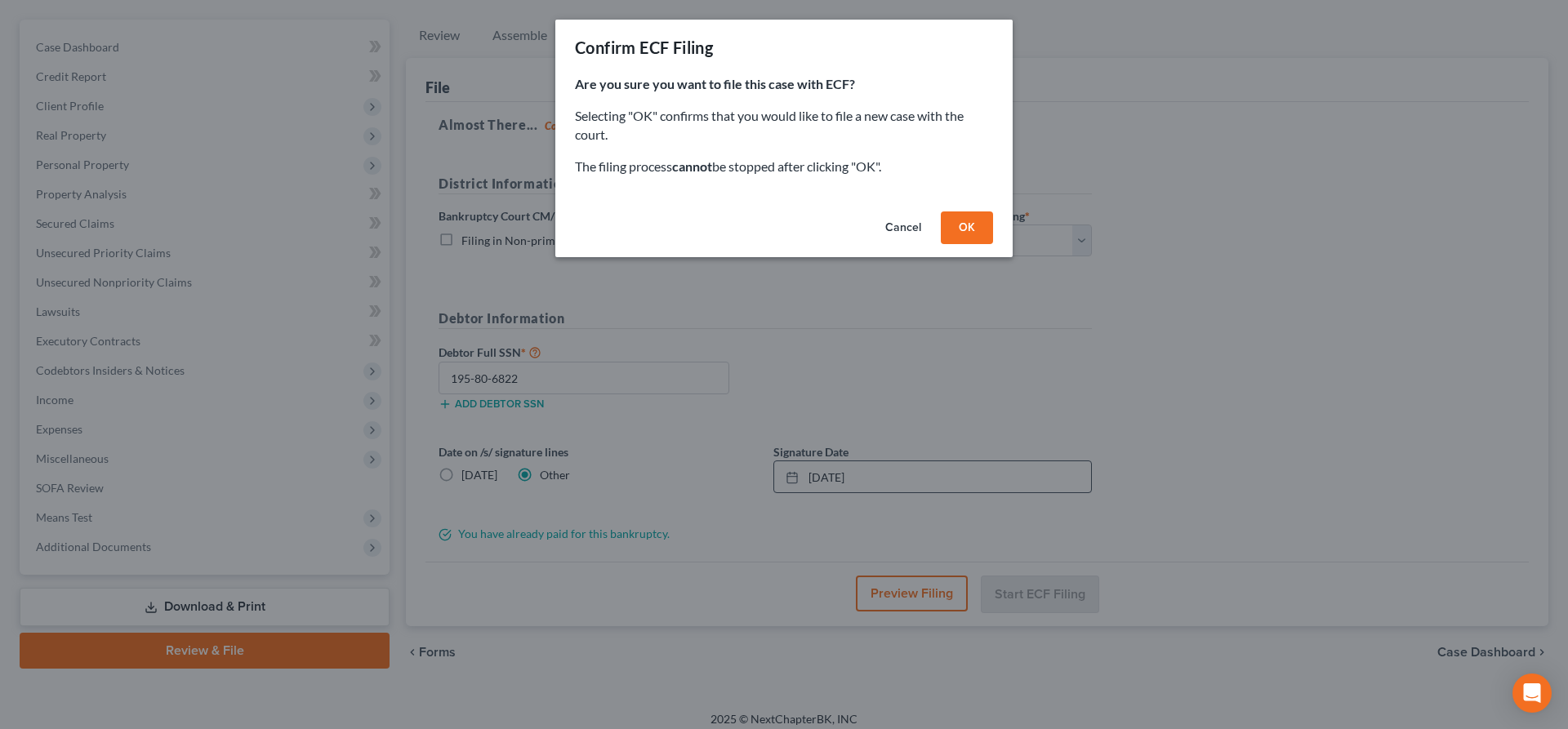
click at [967, 234] on button "OK" at bounding box center [967, 228] width 52 height 32
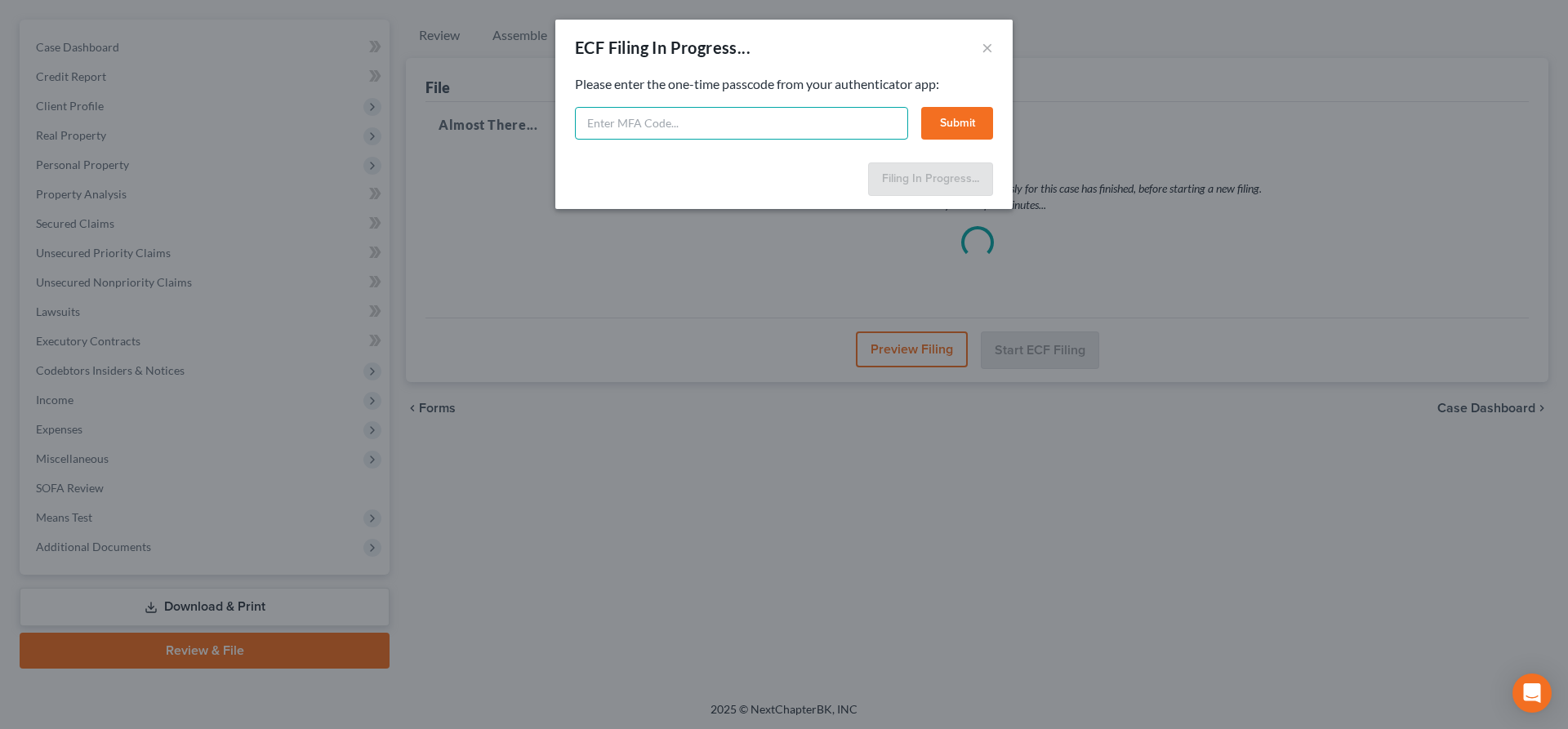
click at [744, 116] on input "text" at bounding box center [741, 123] width 333 height 32
type input "373917"
click at [943, 118] on button "Submit" at bounding box center [957, 123] width 72 height 32
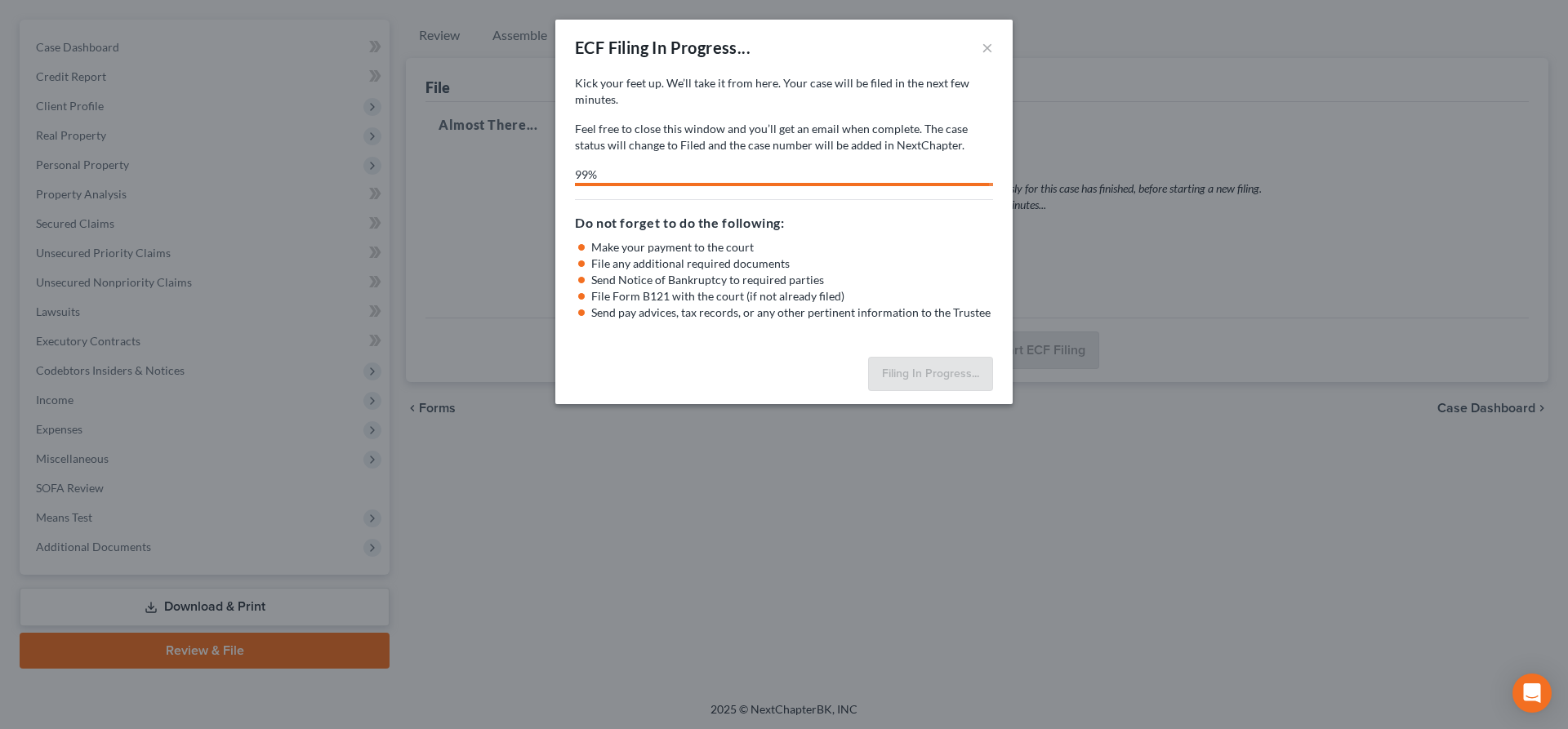
select select "0"
